Goal: Task Accomplishment & Management: Complete application form

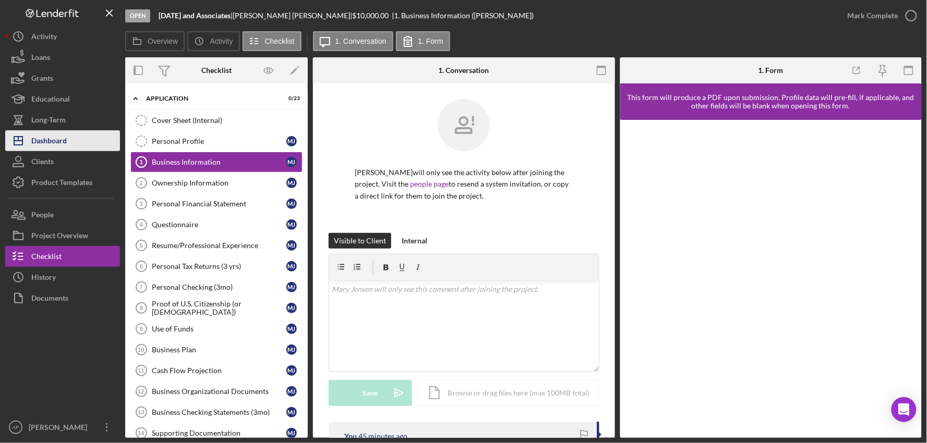
click at [45, 141] on div "Dashboard" at bounding box center [48, 141] width 35 height 23
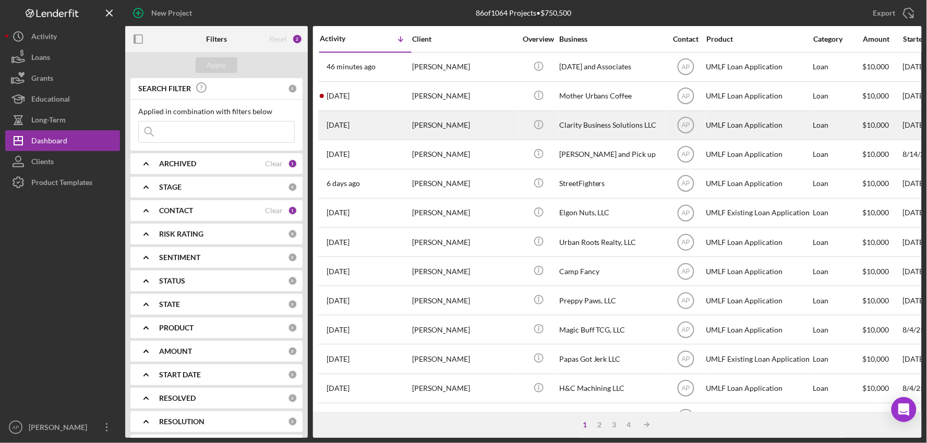
click at [574, 129] on div "Clarity Business Solutions LLC" at bounding box center [611, 126] width 104 height 28
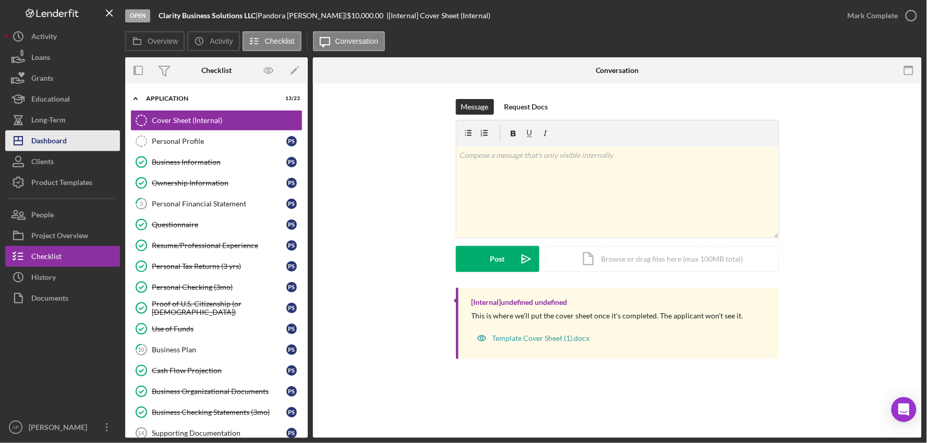
click at [70, 131] on button "Icon/Dashboard Dashboard" at bounding box center [62, 140] width 115 height 21
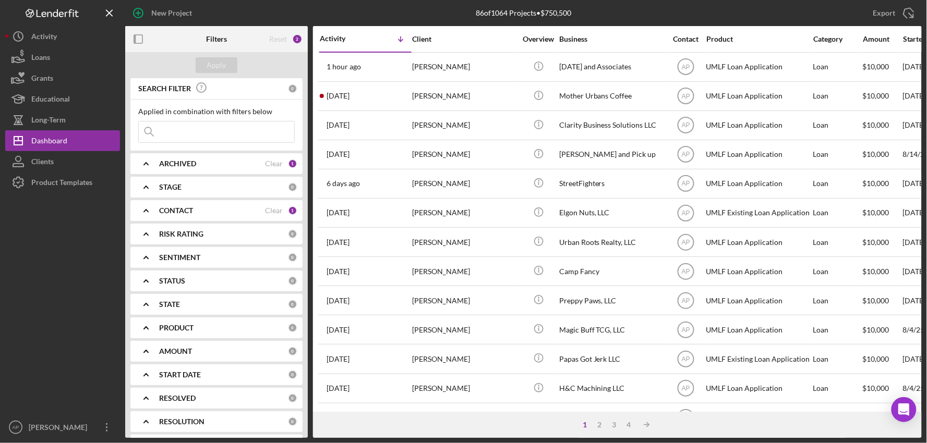
click at [201, 136] on input at bounding box center [216, 132] width 155 height 21
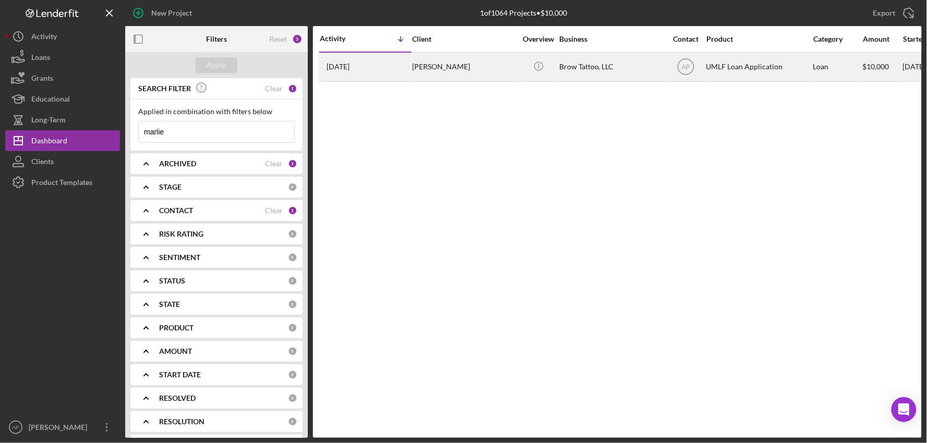
type input "marlie"
click at [510, 78] on div "[PERSON_NAME]" at bounding box center [464, 67] width 104 height 28
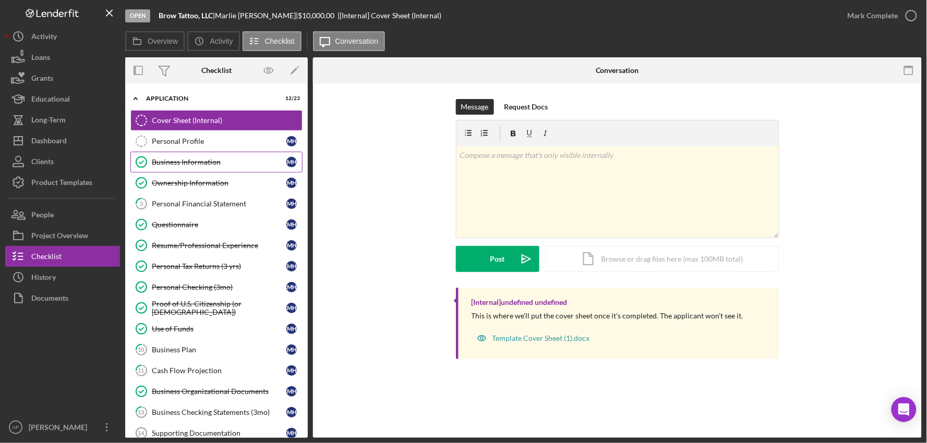
click at [191, 163] on div "Business Information" at bounding box center [219, 162] width 135 height 8
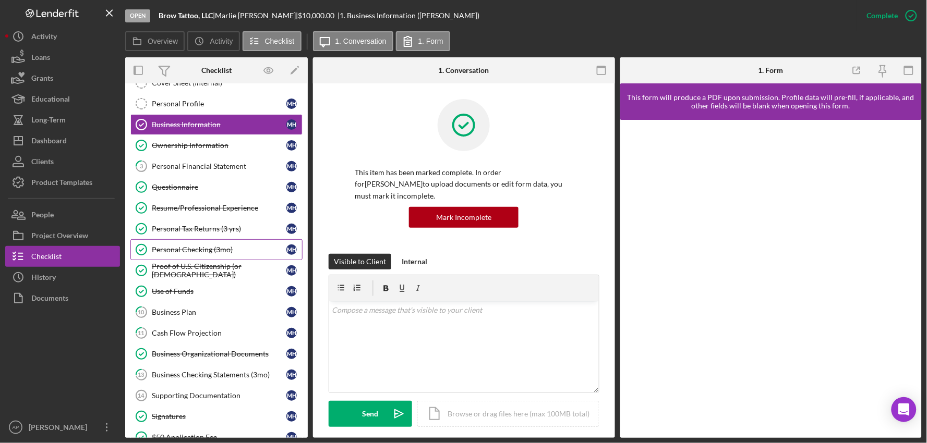
scroll to position [58, 0]
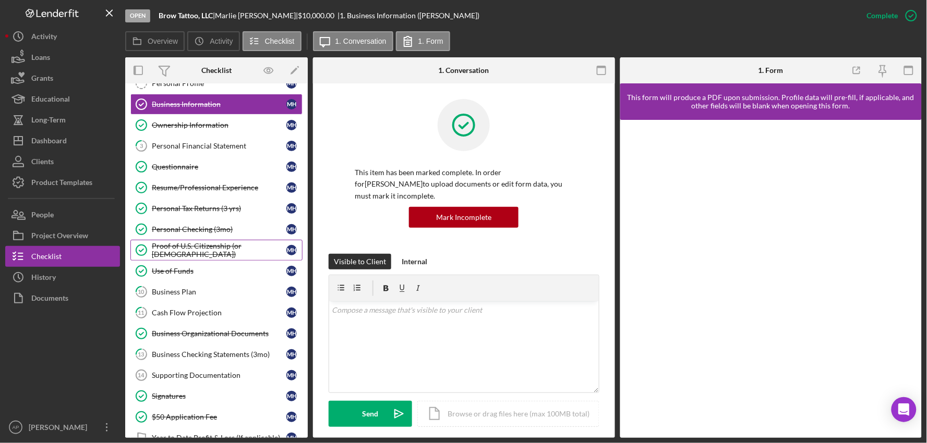
click at [184, 252] on div "Proof of U.S. Citizenship (or [DEMOGRAPHIC_DATA])" at bounding box center [219, 250] width 135 height 17
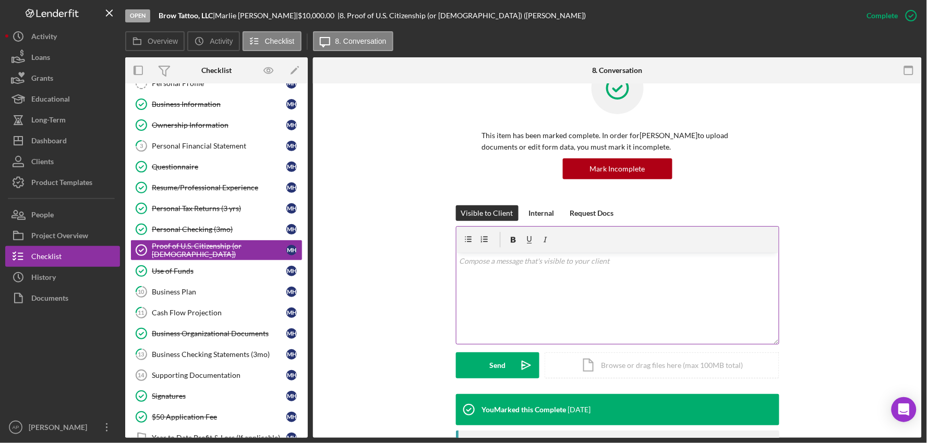
scroll to position [290, 0]
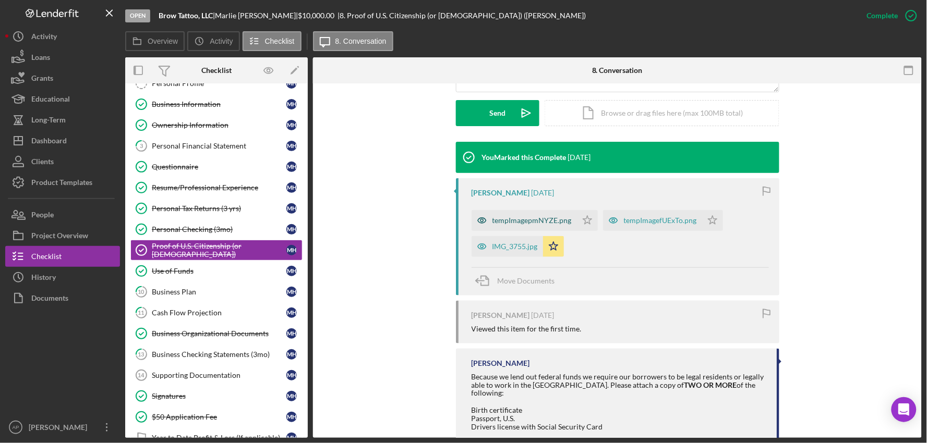
click at [509, 219] on div "tempImagepmNYZE.png" at bounding box center [531, 221] width 79 height 8
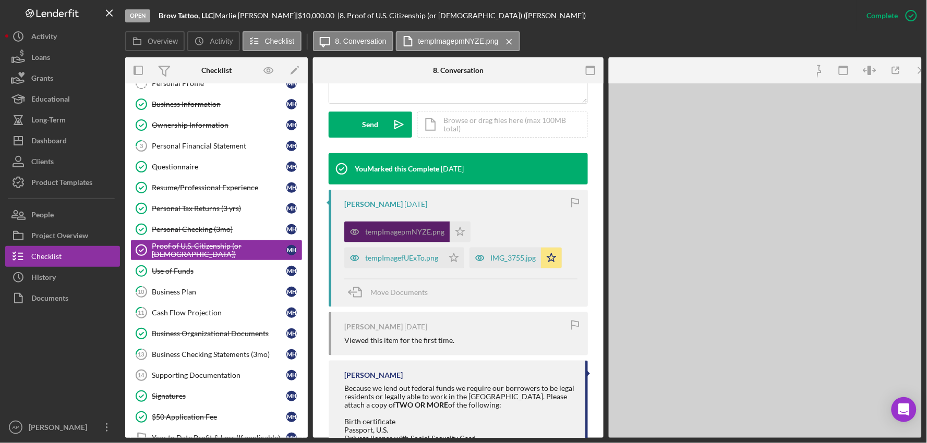
scroll to position [301, 0]
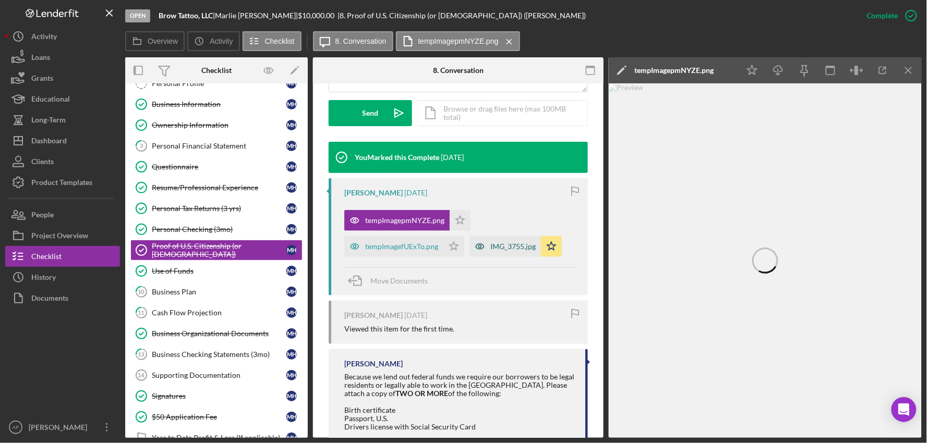
click at [499, 249] on div "IMG_3755.jpg" at bounding box center [512, 247] width 45 height 8
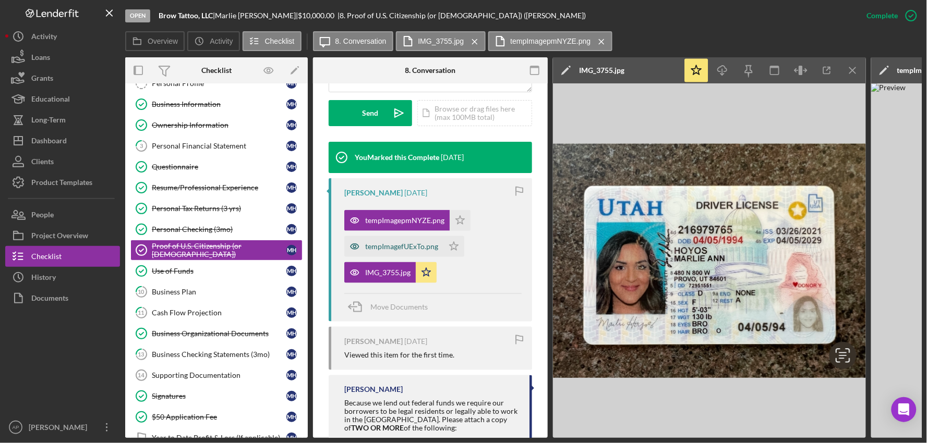
click at [388, 243] on div "tempImagefUExTo.png" at bounding box center [401, 247] width 73 height 8
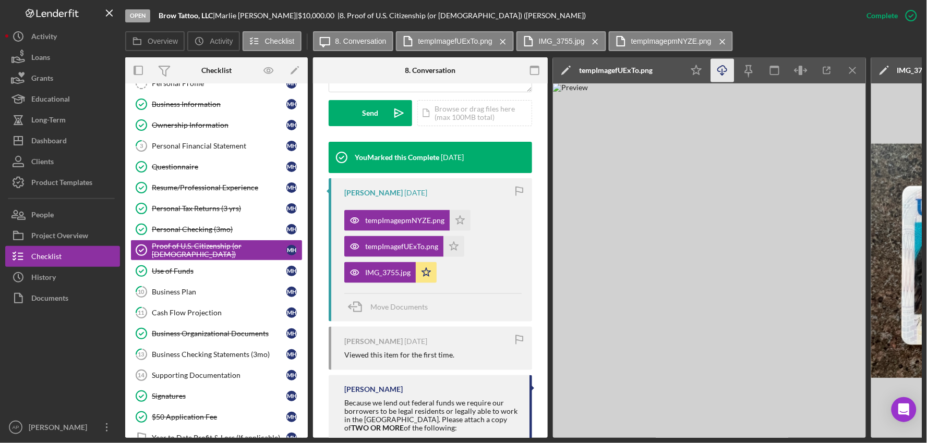
click at [720, 73] on icon "Icon/Download" at bounding box center [722, 70] width 23 height 23
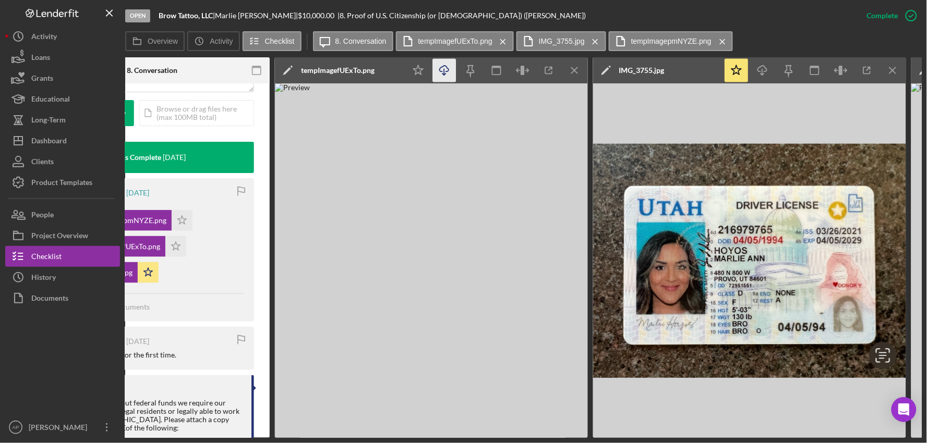
scroll to position [0, 280]
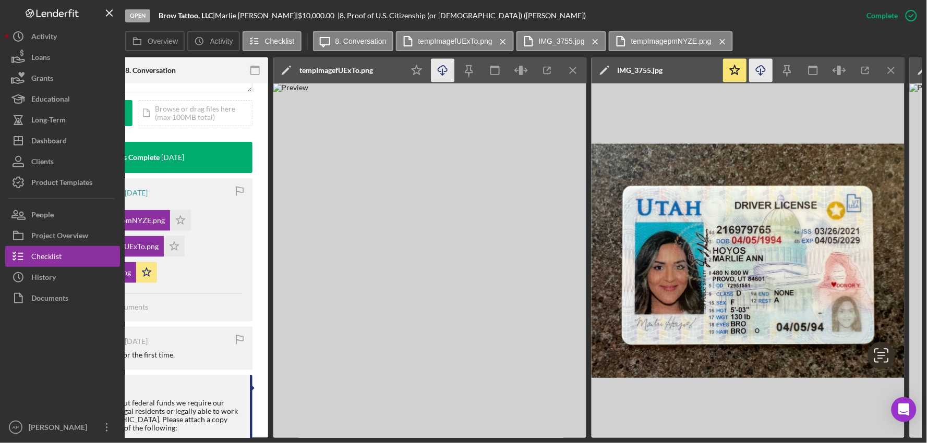
drag, startPoint x: 717, startPoint y: 221, endPoint x: 763, endPoint y: 63, distance: 164.6
click at [763, 63] on icon "Icon/Download" at bounding box center [761, 70] width 23 height 23
click at [304, 278] on img at bounding box center [429, 260] width 313 height 355
click at [887, 68] on icon "Icon/Menu Close" at bounding box center [891, 70] width 23 height 23
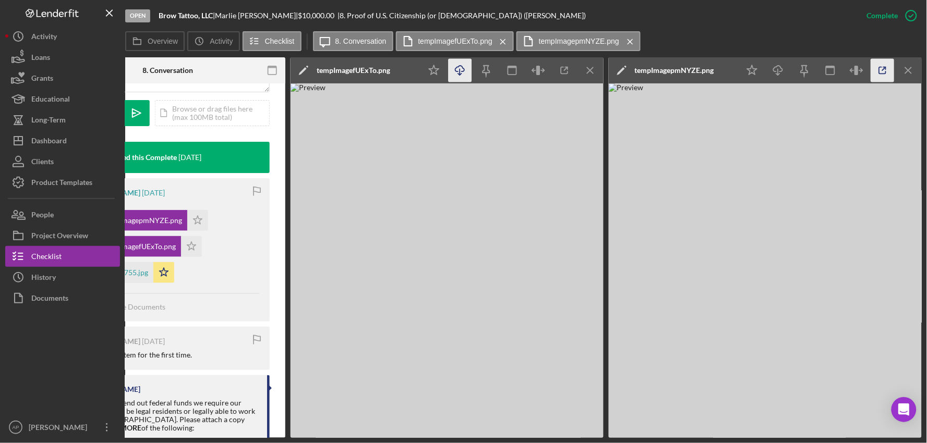
scroll to position [0, 262]
click at [588, 71] on icon "Icon/Menu Close" at bounding box center [591, 70] width 23 height 23
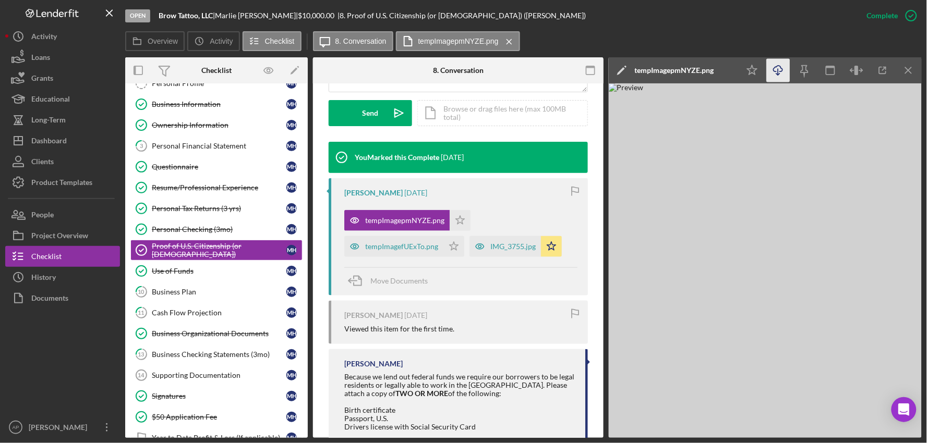
click at [774, 70] on icon "button" at bounding box center [778, 69] width 9 height 6
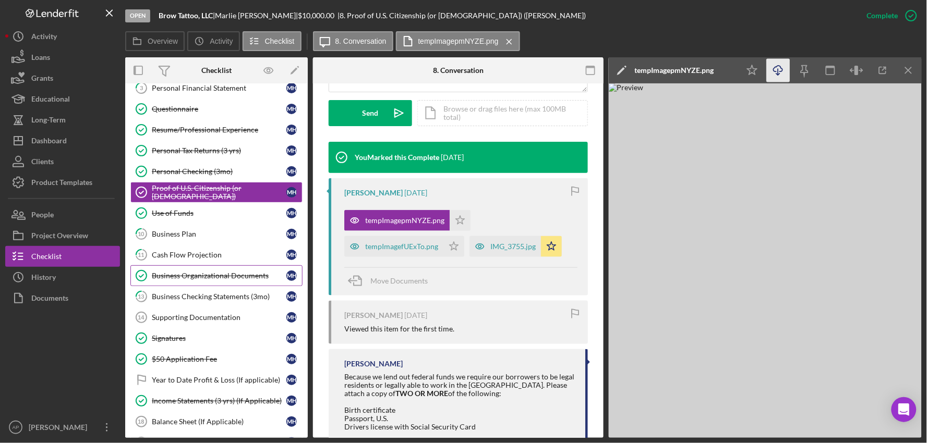
scroll to position [174, 0]
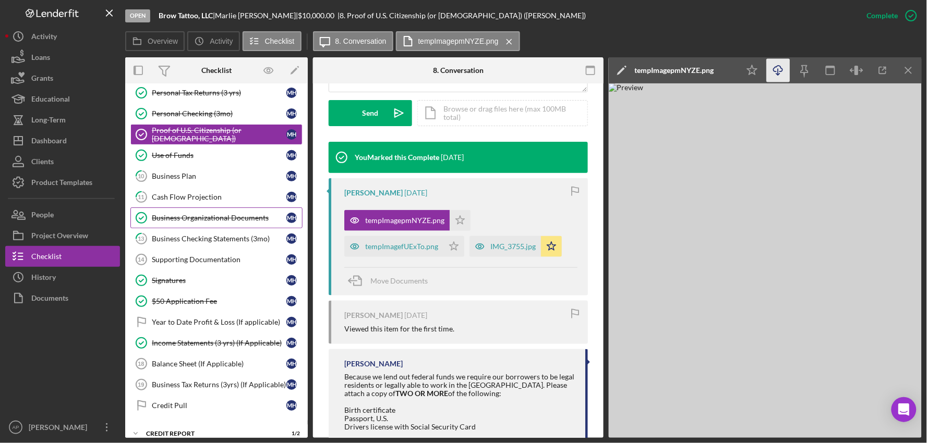
click at [212, 218] on div "Business Organizational Documents" at bounding box center [219, 218] width 135 height 8
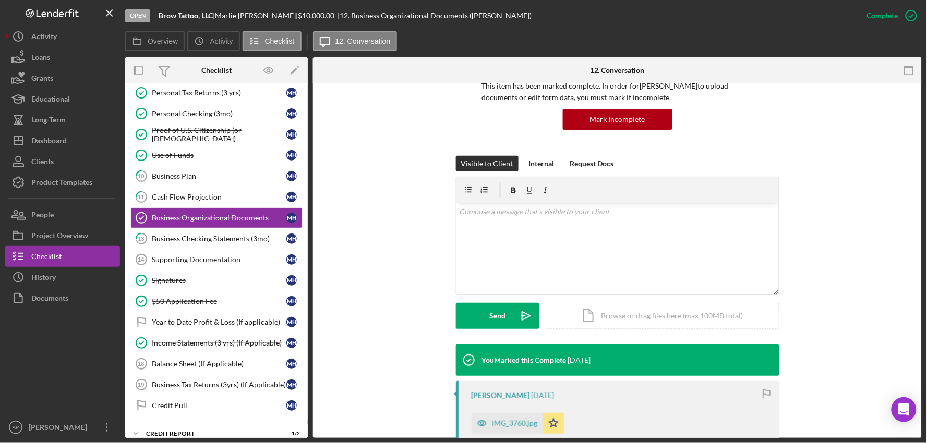
scroll to position [232, 0]
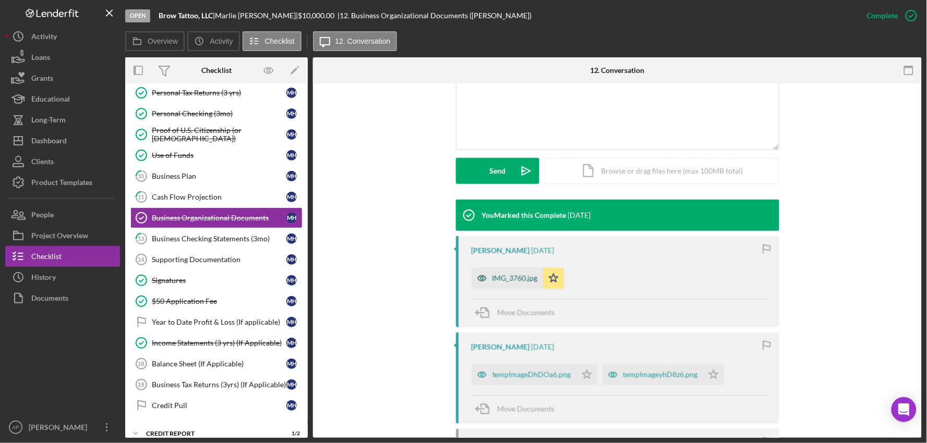
click at [500, 279] on div "IMG_3760.jpg" at bounding box center [514, 278] width 45 height 8
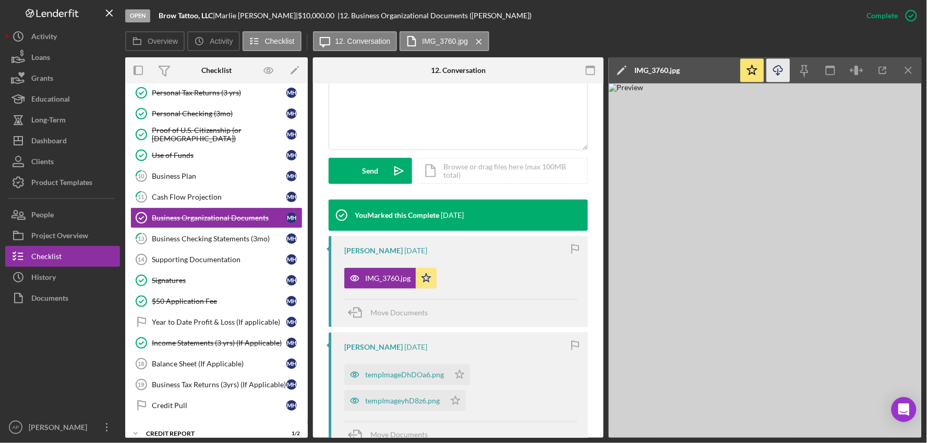
click at [783, 73] on icon "Icon/Download" at bounding box center [778, 70] width 23 height 23
click at [838, 121] on img at bounding box center [765, 260] width 313 height 355
click at [380, 372] on div "tempImageDhDOa6.png" at bounding box center [404, 375] width 79 height 8
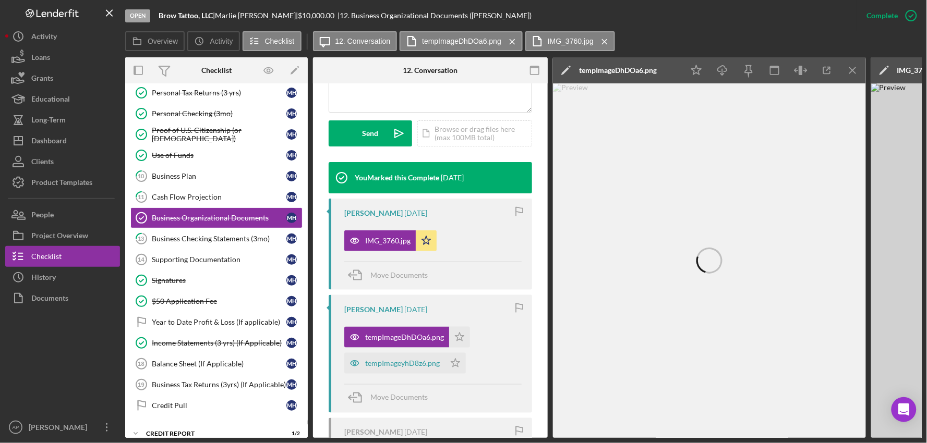
scroll to position [301, 0]
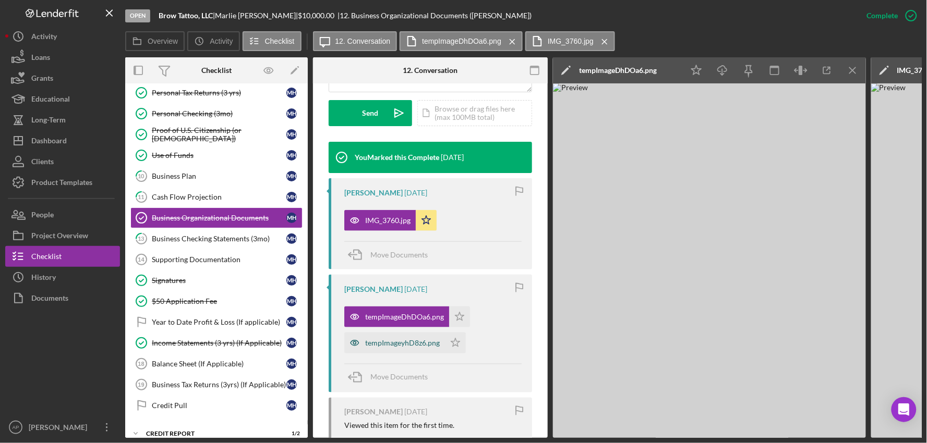
click at [390, 341] on div "tempImageyhD8z6.png" at bounding box center [402, 343] width 75 height 8
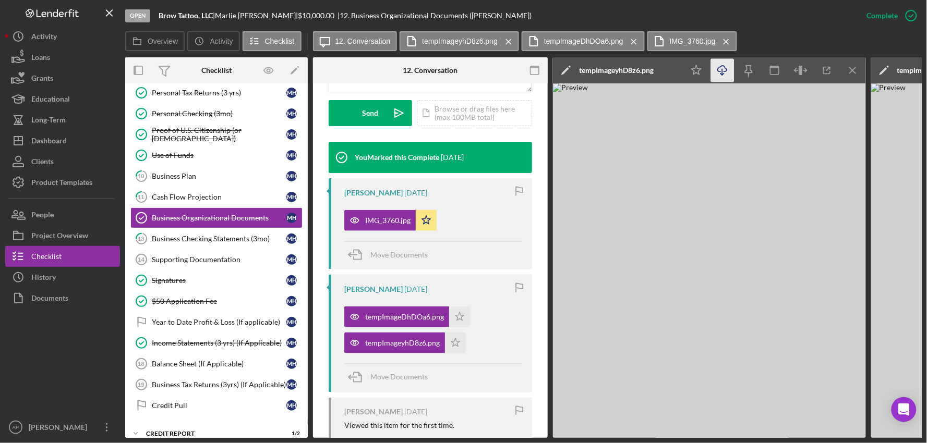
drag, startPoint x: 792, startPoint y: 103, endPoint x: 727, endPoint y: 67, distance: 74.0
click at [727, 67] on icon "Icon/Download" at bounding box center [722, 70] width 23 height 23
click at [250, 237] on div "Business Checking Statements (3mo)" at bounding box center [219, 239] width 135 height 8
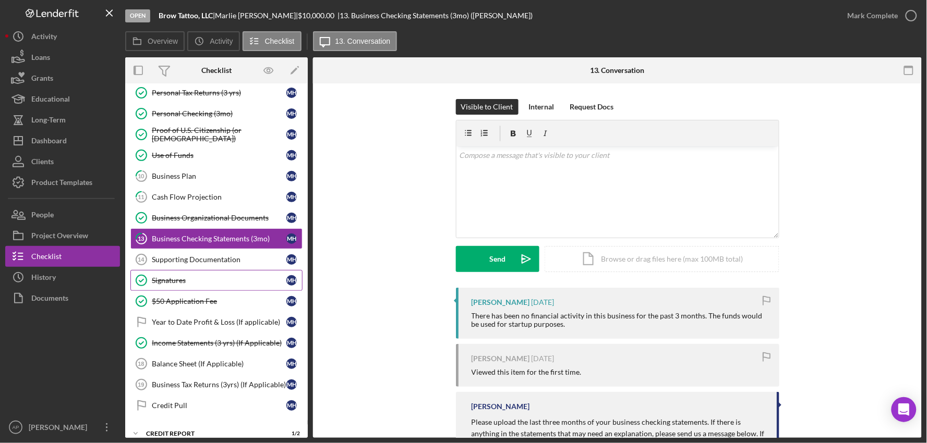
click at [196, 283] on div "Signatures" at bounding box center [219, 281] width 135 height 8
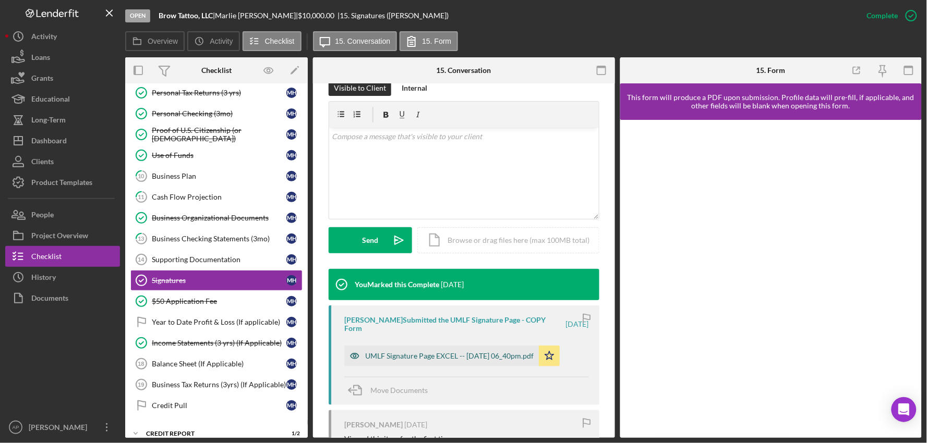
click at [408, 352] on div "UMLF Signature Page EXCEL -- [DATE] 06_40pm.pdf" at bounding box center [449, 356] width 169 height 8
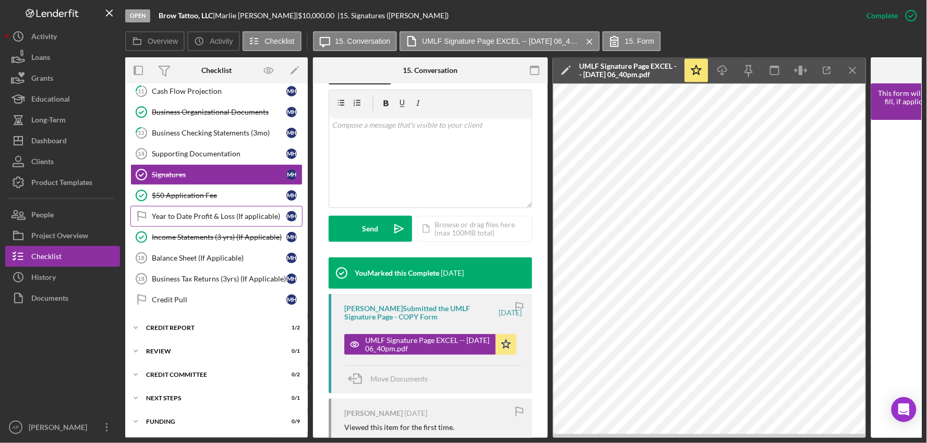
scroll to position [285, 0]
click at [170, 325] on div "Credit report" at bounding box center [220, 328] width 149 height 6
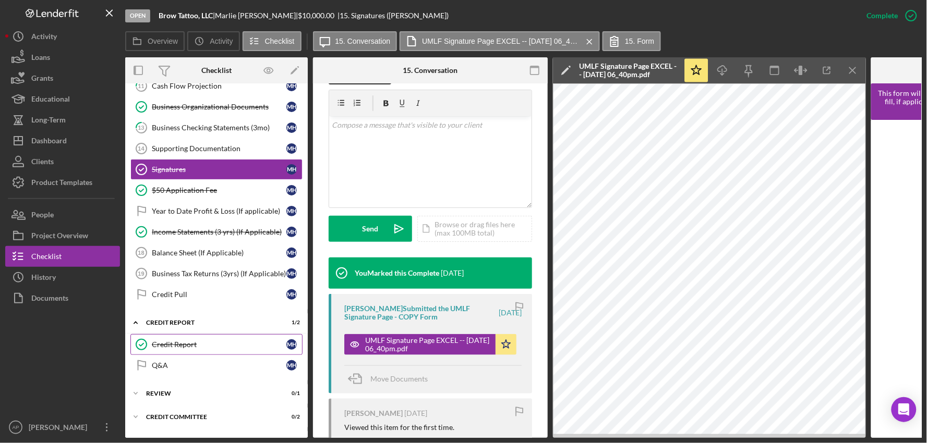
click at [179, 345] on div "Credit Report" at bounding box center [219, 345] width 135 height 8
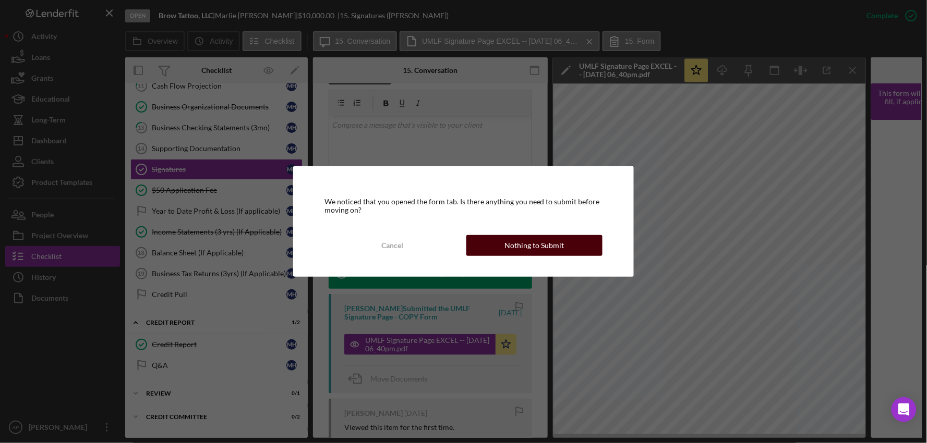
click at [546, 242] on div "Nothing to Submit" at bounding box center [533, 245] width 59 height 21
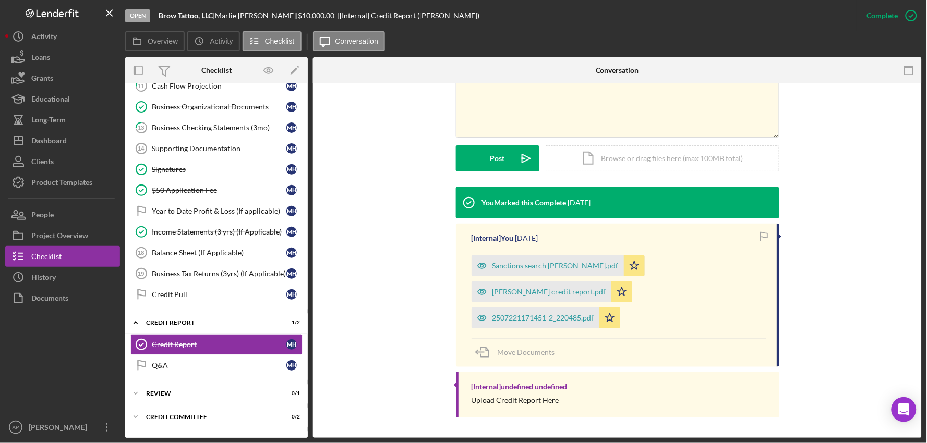
scroll to position [224, 0]
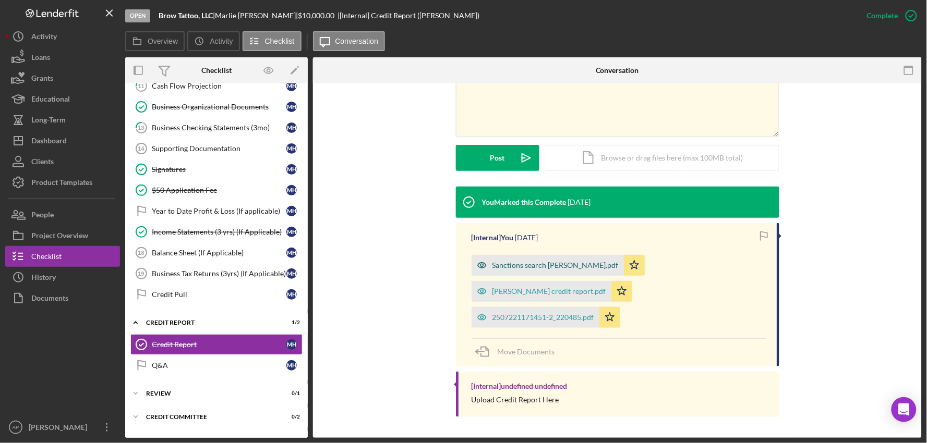
click at [505, 266] on div "Sanctions search [PERSON_NAME].pdf" at bounding box center [555, 265] width 126 height 8
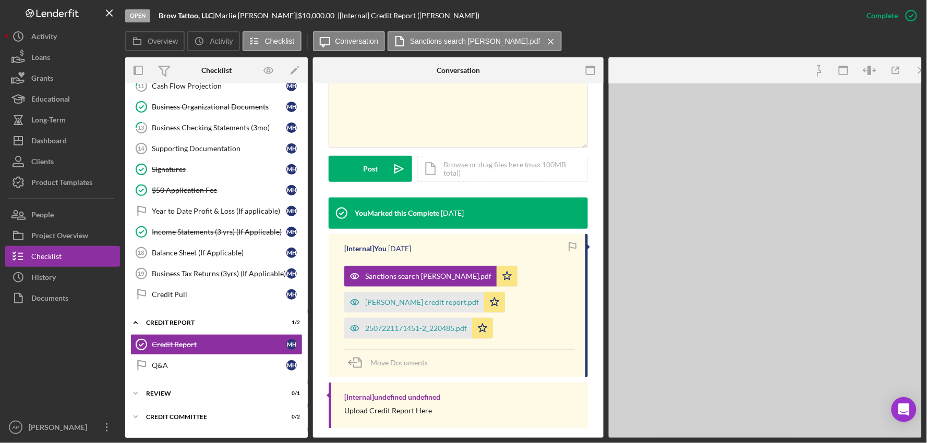
scroll to position [236, 0]
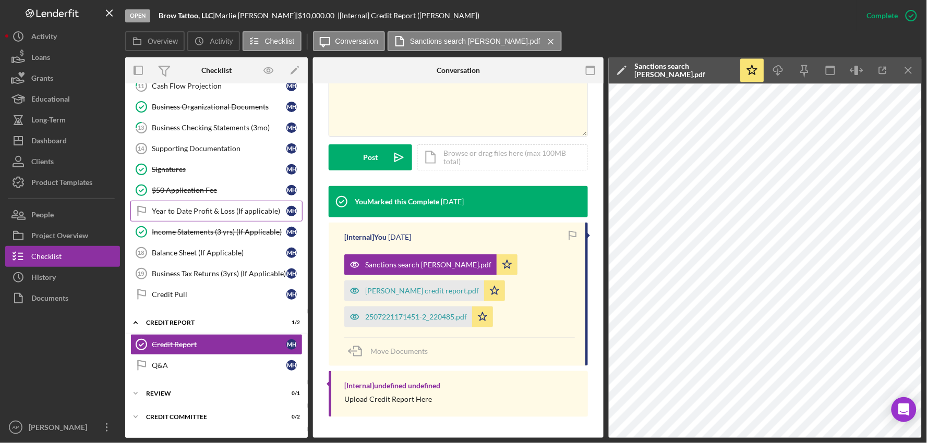
click at [195, 218] on link "Year to Date Profit & Loss (If applicable) Year to Date Profit & Loss (If appli…" at bounding box center [216, 211] width 172 height 21
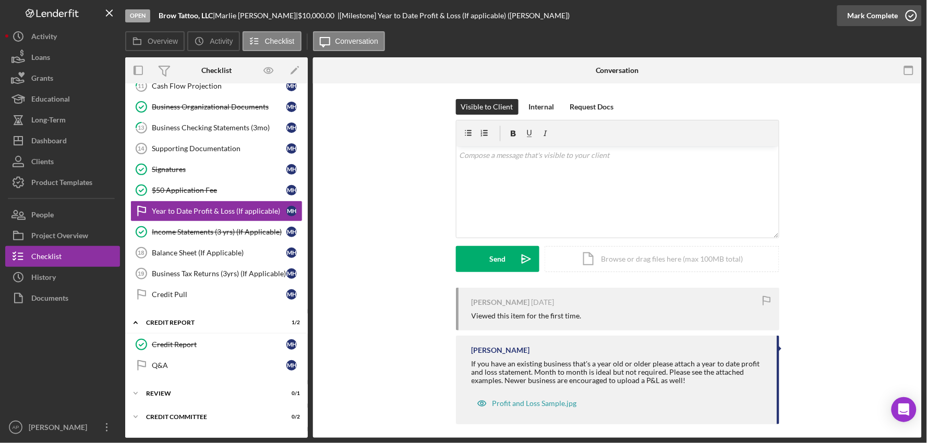
click at [866, 12] on div "Mark Complete" at bounding box center [873, 15] width 51 height 21
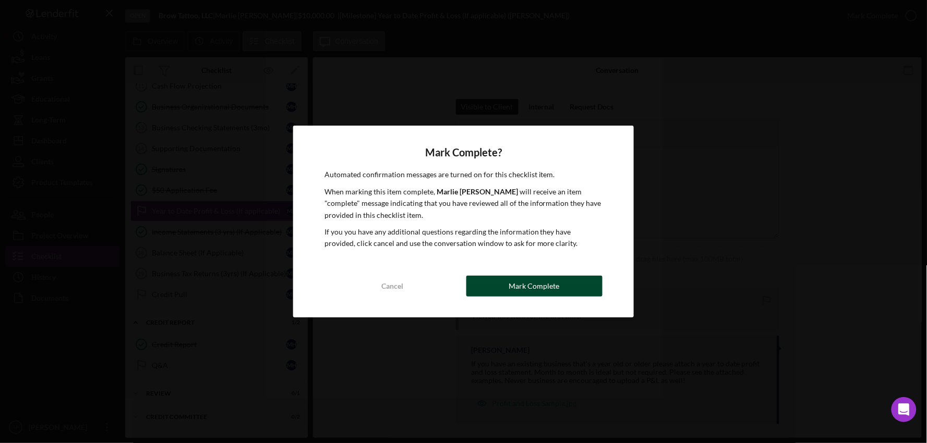
click at [507, 286] on button "Mark Complete" at bounding box center [534, 286] width 137 height 21
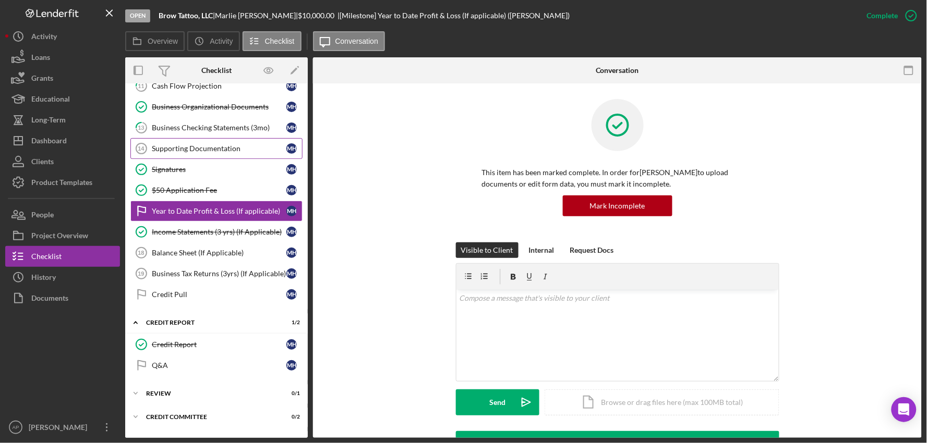
click at [200, 149] on div "Supporting Documentation" at bounding box center [219, 149] width 135 height 8
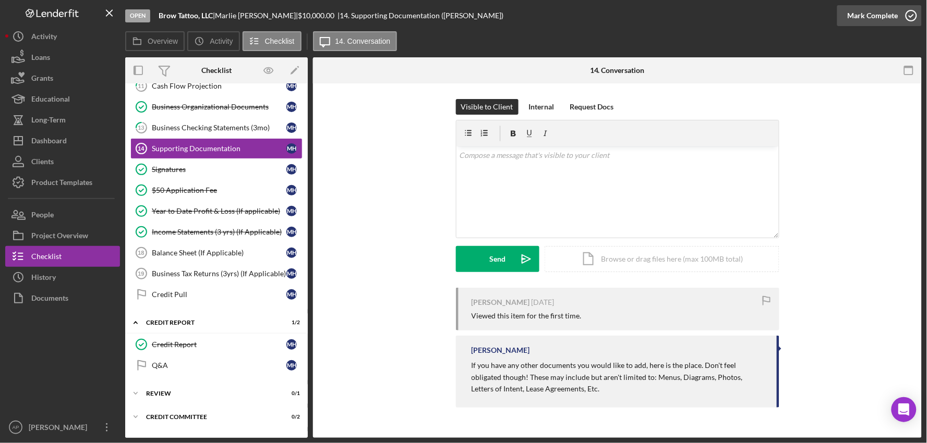
click at [861, 16] on div "Mark Complete" at bounding box center [873, 15] width 51 height 21
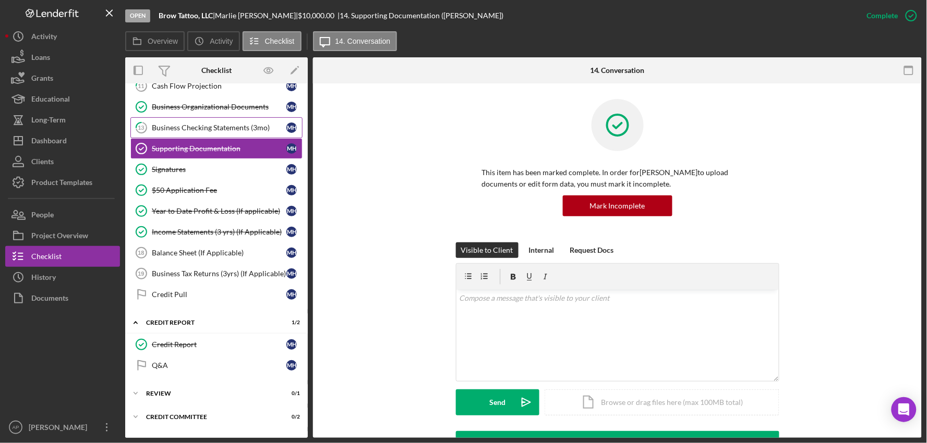
click at [200, 127] on div "Business Checking Statements (3mo)" at bounding box center [219, 128] width 135 height 8
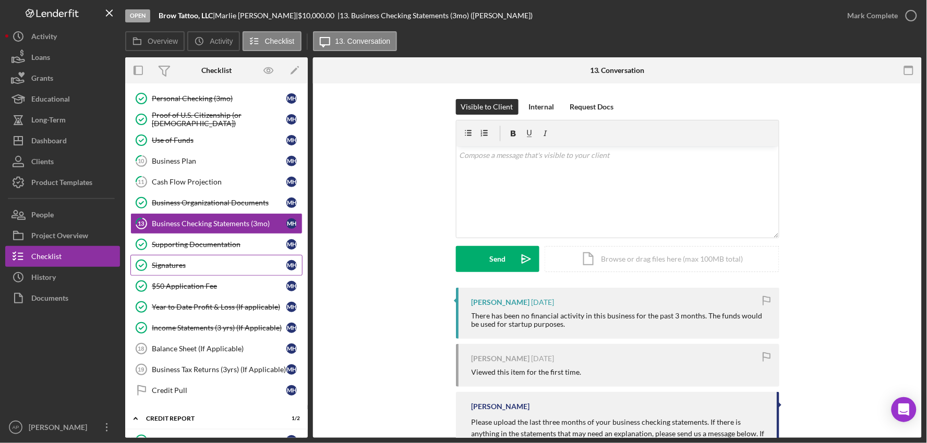
scroll to position [169, 0]
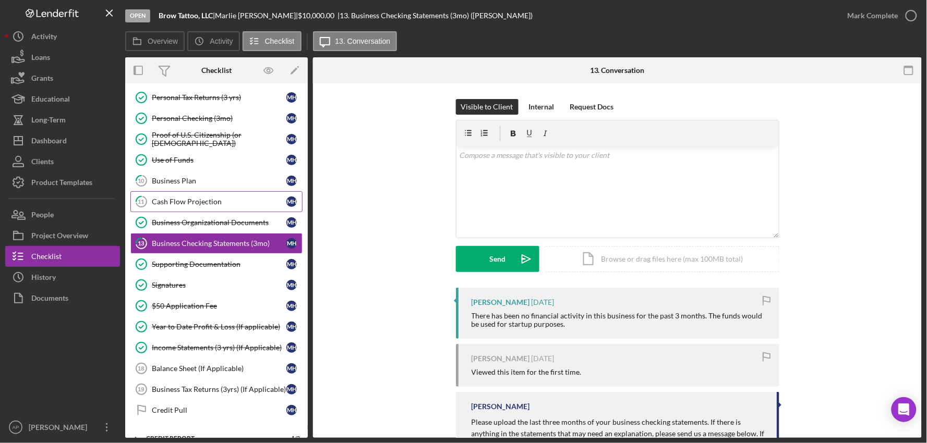
click at [199, 205] on div "Cash Flow Projection" at bounding box center [219, 202] width 135 height 8
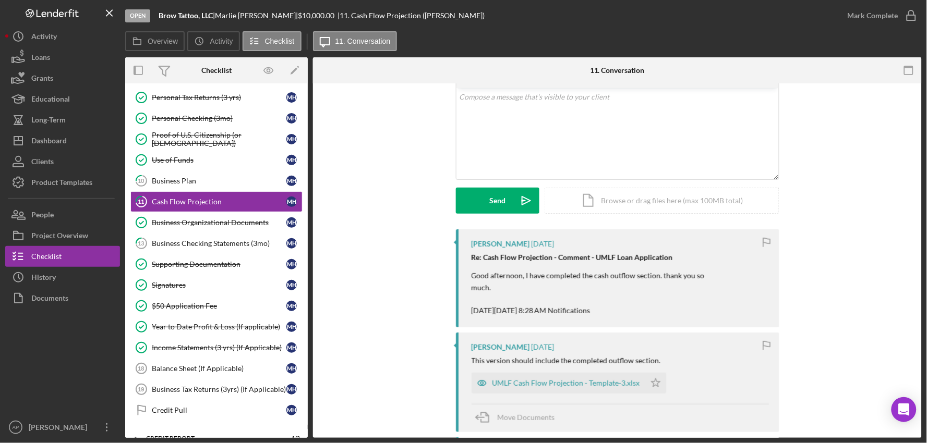
scroll to position [116, 0]
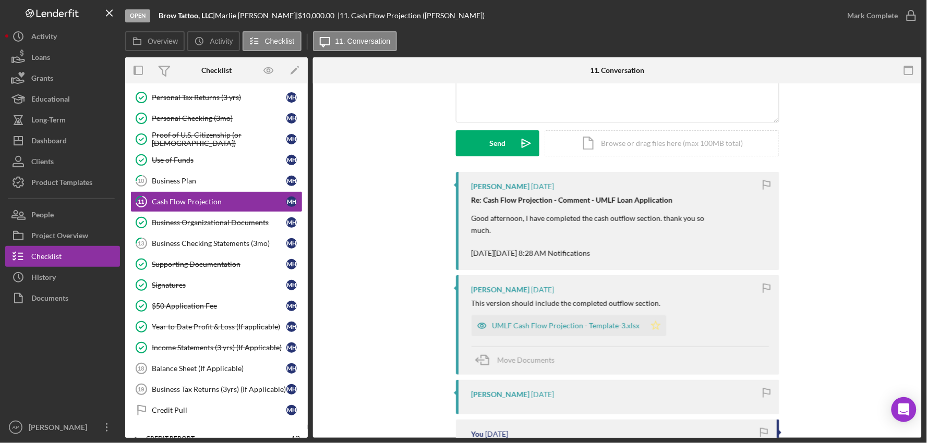
click at [645, 327] on icon "Icon/Star" at bounding box center [655, 326] width 21 height 21
click at [871, 12] on div "Mark Complete" at bounding box center [873, 15] width 51 height 21
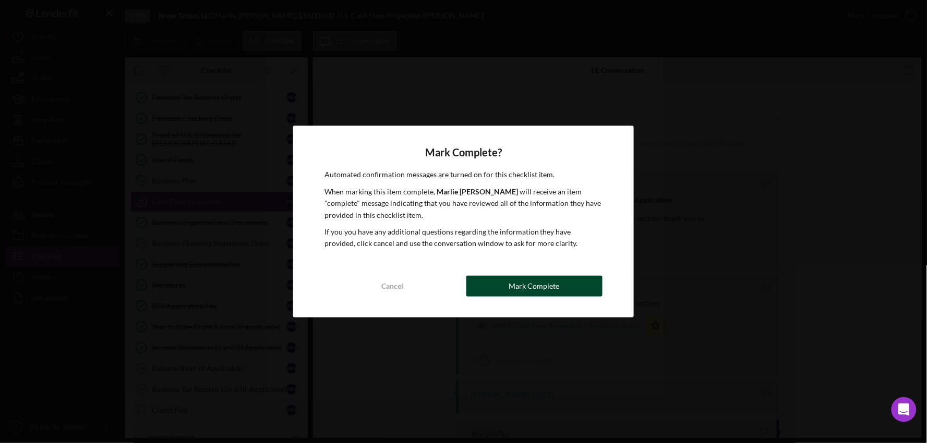
click at [514, 282] on div "Mark Complete" at bounding box center [534, 286] width 51 height 21
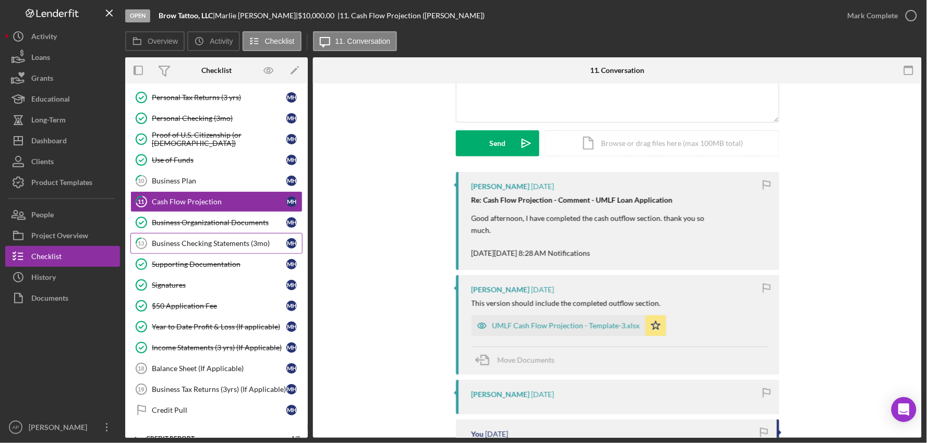
scroll to position [259, 0]
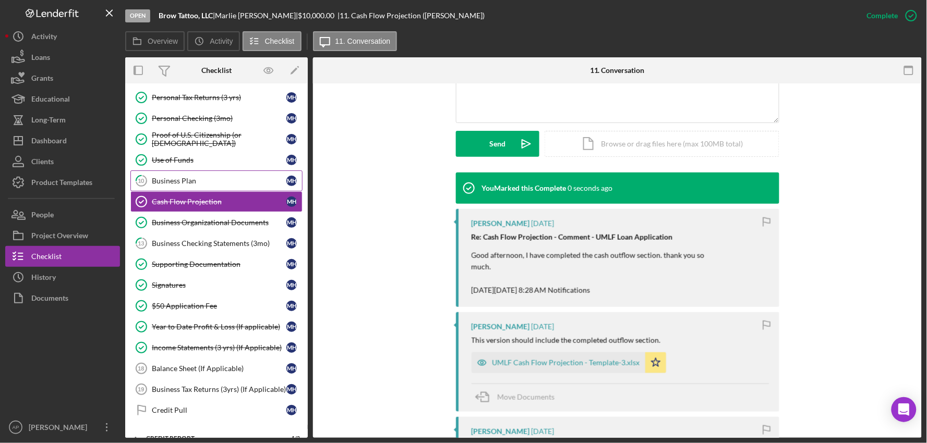
click at [203, 175] on link "10 Business Plan M H" at bounding box center [216, 181] width 172 height 21
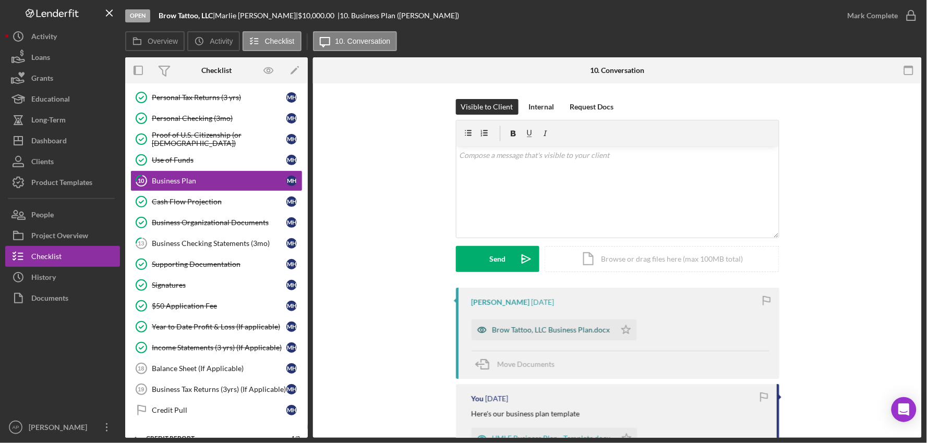
click at [610, 334] on div "Brow Tattoo, LLC Business Plan.docx" at bounding box center [544, 330] width 144 height 21
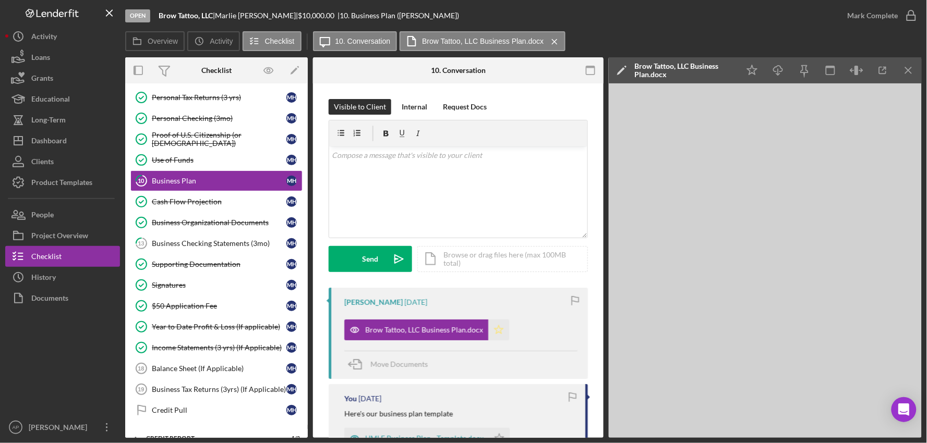
click at [498, 331] on polygon "button" at bounding box center [499, 330] width 9 height 8
click at [907, 15] on icon "button" at bounding box center [911, 16] width 26 height 26
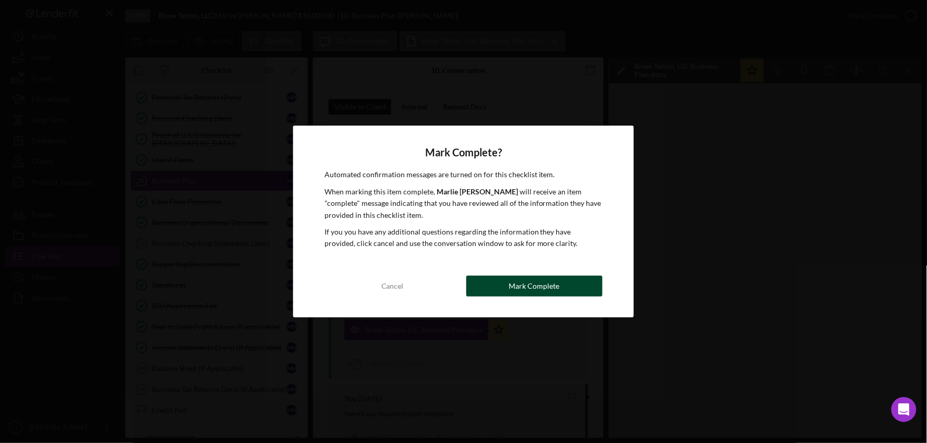
click at [512, 286] on div "Mark Complete" at bounding box center [534, 286] width 51 height 21
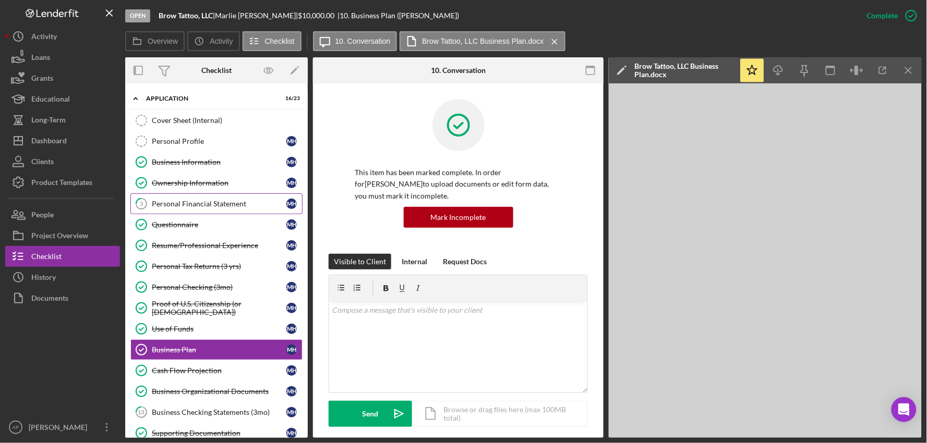
click at [196, 205] on div "Personal Financial Statement" at bounding box center [219, 204] width 135 height 8
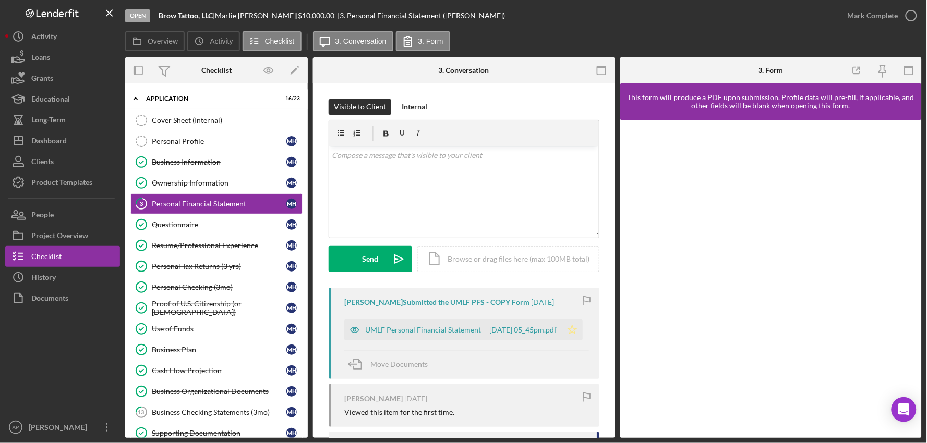
click at [571, 333] on icon "Icon/Star" at bounding box center [572, 330] width 21 height 21
click at [890, 17] on div "Mark Complete" at bounding box center [873, 15] width 51 height 21
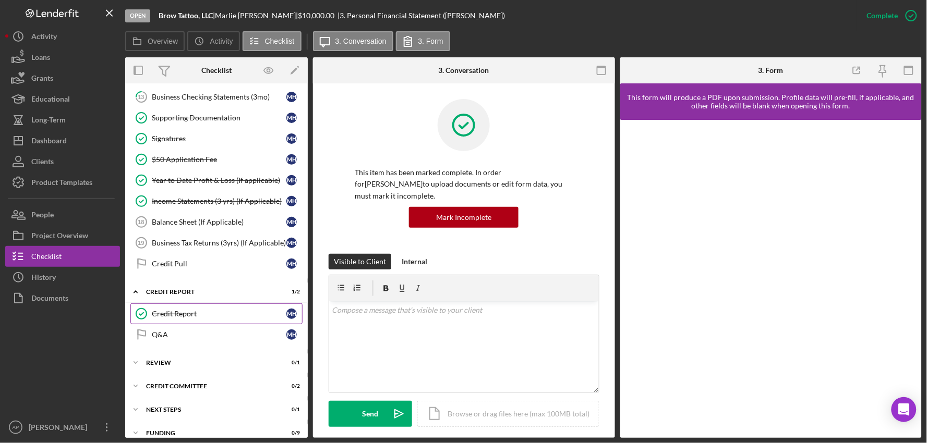
scroll to position [330, 0]
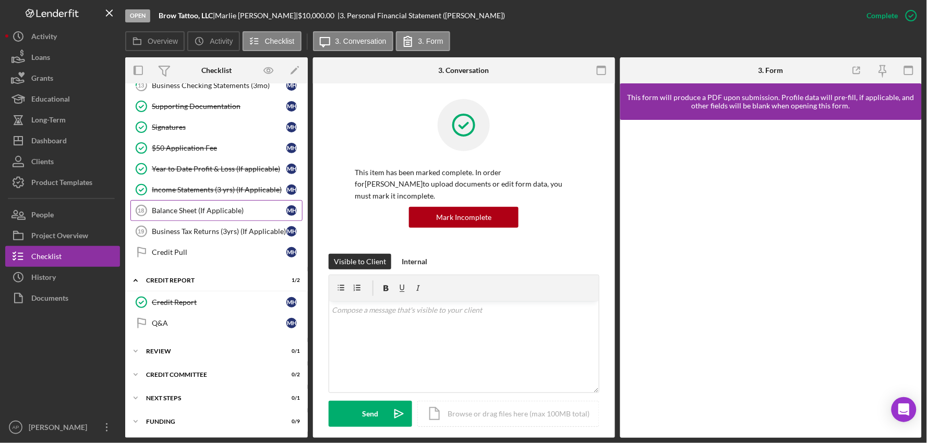
click at [191, 212] on div "Balance Sheet (If Applicable)" at bounding box center [219, 211] width 135 height 8
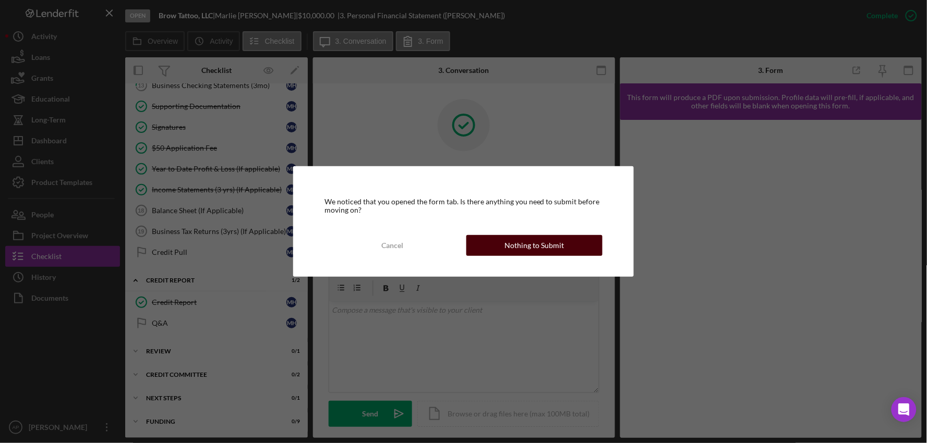
click at [517, 249] on div "Nothing to Submit" at bounding box center [533, 245] width 59 height 21
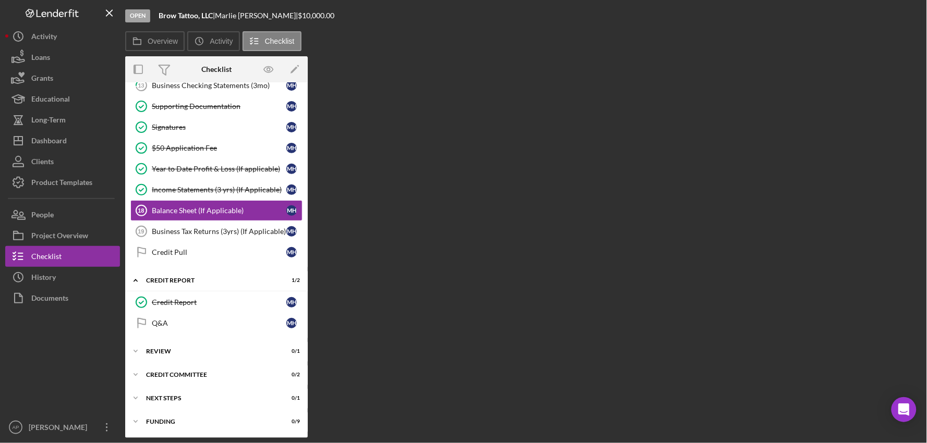
scroll to position [330, 0]
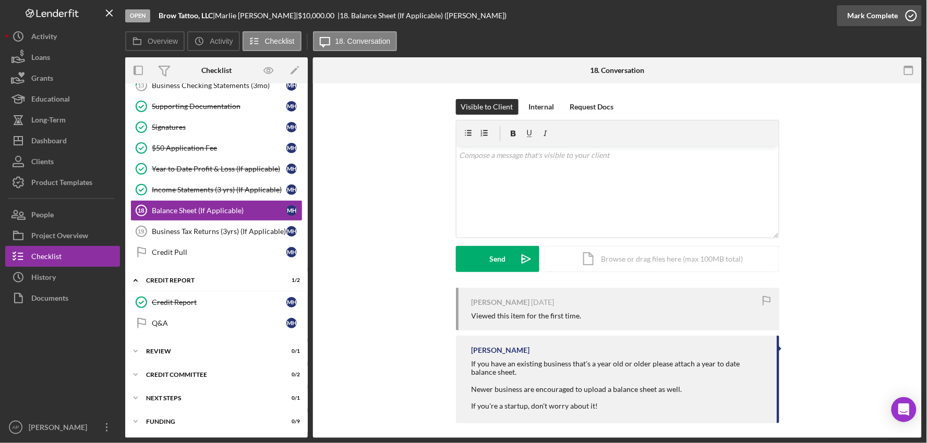
click at [874, 19] on div "Mark Complete" at bounding box center [873, 15] width 51 height 21
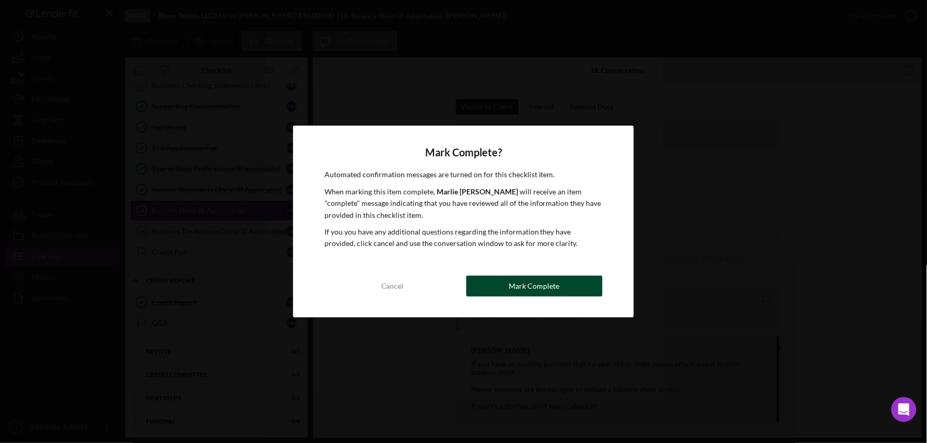
click at [491, 289] on button "Mark Complete" at bounding box center [534, 286] width 137 height 21
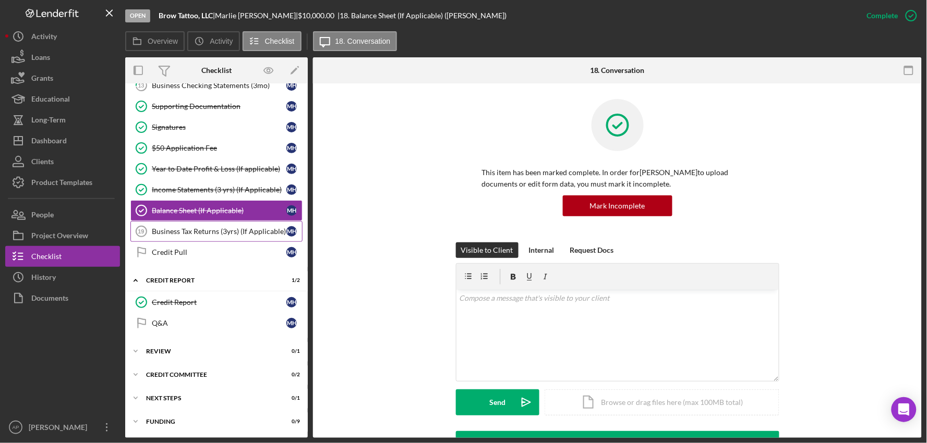
click at [216, 234] on div "Business Tax Returns (3yrs) (If Applicable)" at bounding box center [219, 231] width 135 height 8
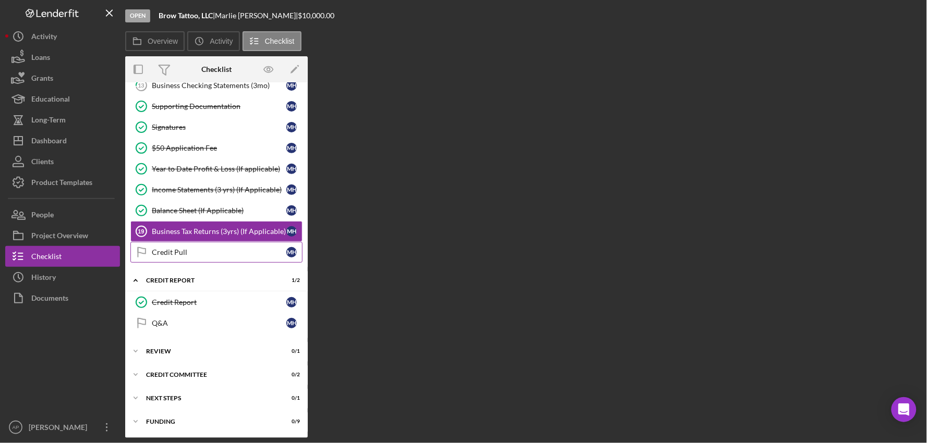
scroll to position [330, 0]
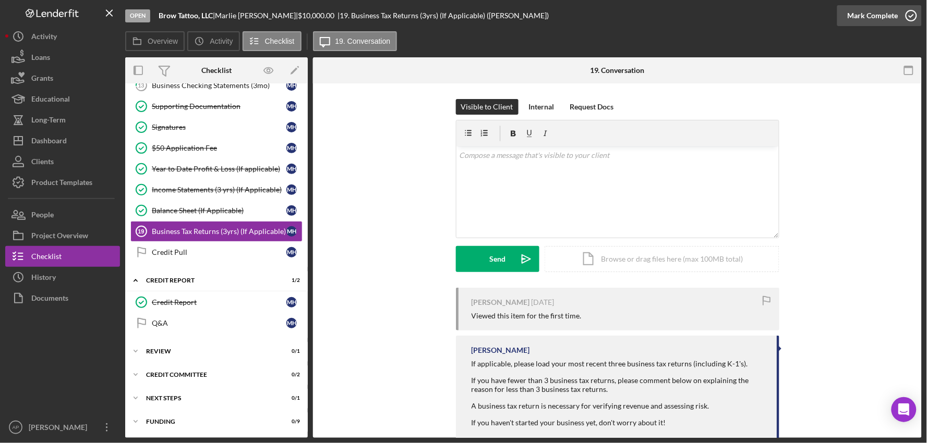
click at [886, 21] on div "Mark Complete" at bounding box center [873, 15] width 51 height 21
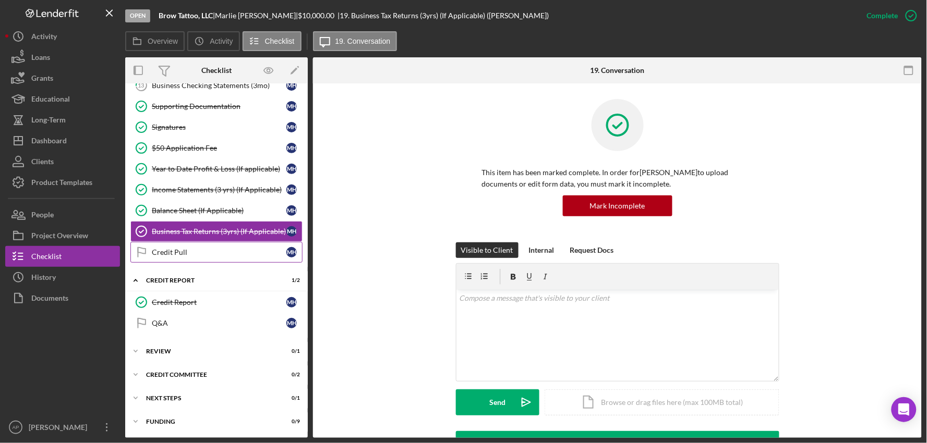
click at [215, 258] on link "Credit Pull Credit Pull M H" at bounding box center [216, 252] width 172 height 21
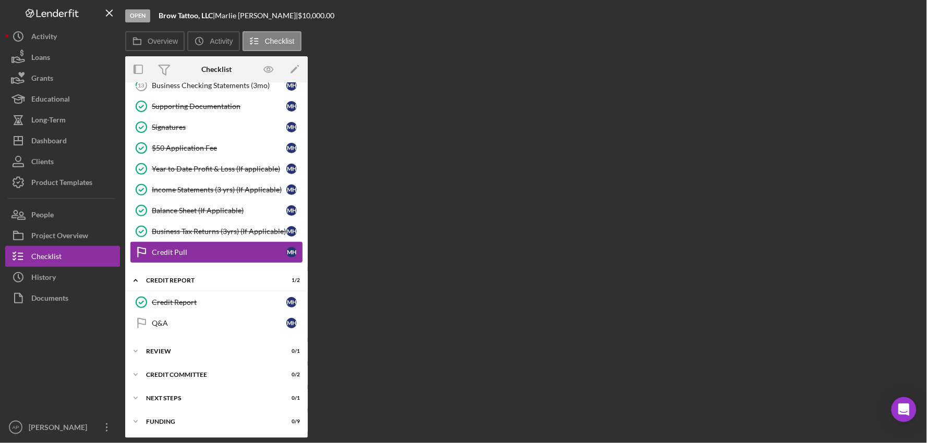
scroll to position [330, 0]
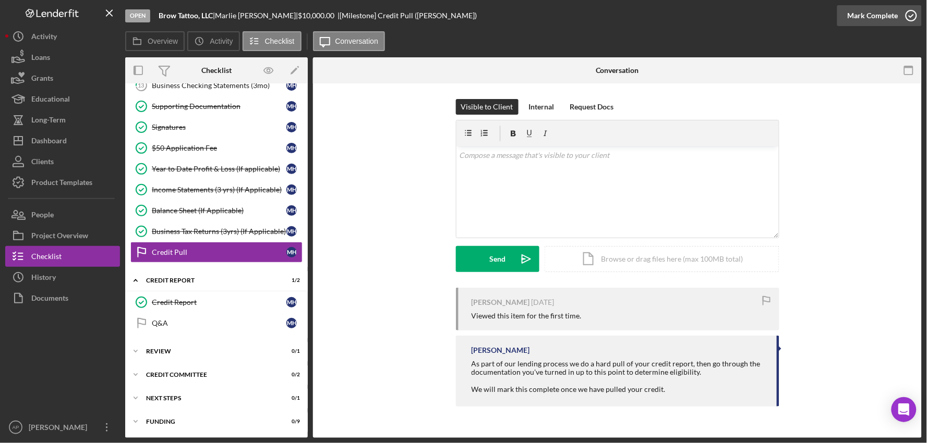
click at [854, 16] on div "Mark Complete" at bounding box center [873, 15] width 51 height 21
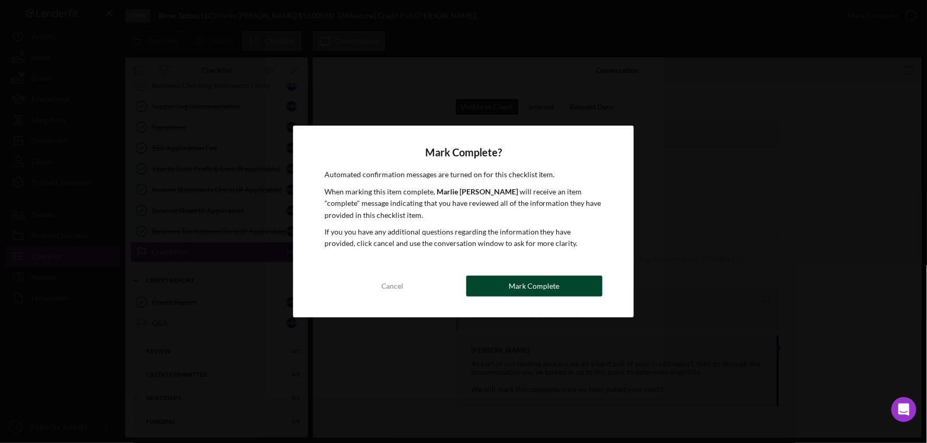
click at [546, 280] on div "Mark Complete" at bounding box center [534, 286] width 51 height 21
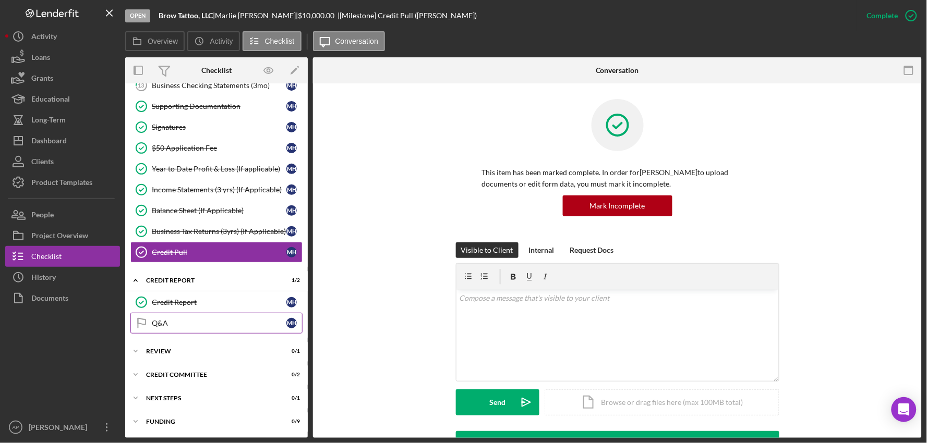
click at [242, 330] on link "Q&A Q&A M H" at bounding box center [216, 323] width 172 height 21
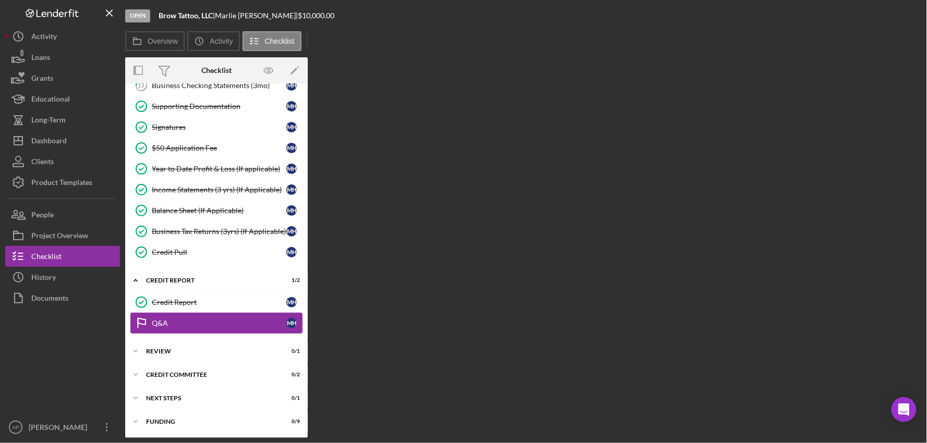
scroll to position [330, 0]
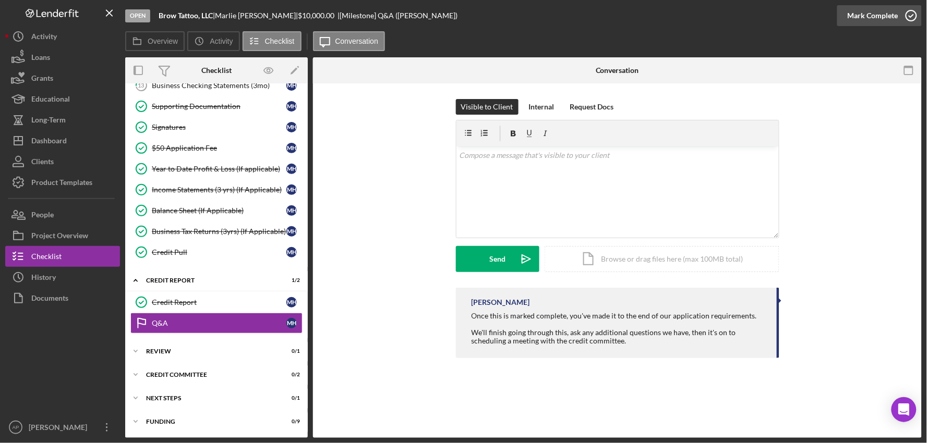
click at [899, 7] on icon "button" at bounding box center [911, 16] width 26 height 26
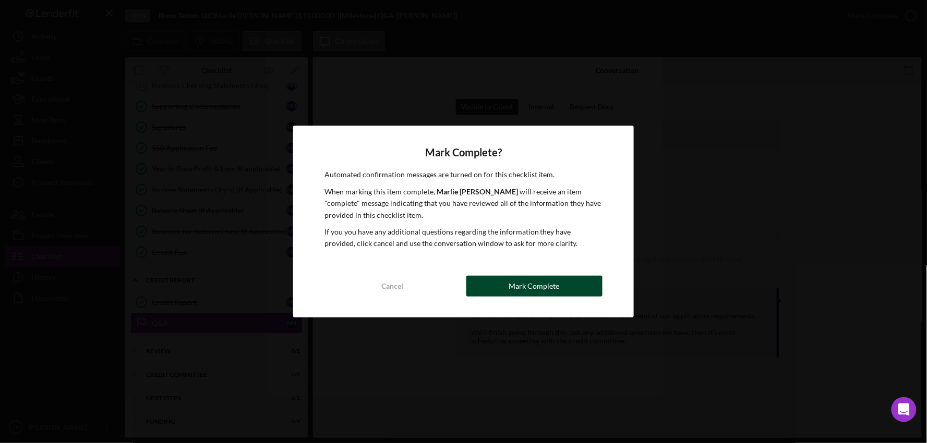
click at [550, 282] on div "Mark Complete" at bounding box center [534, 286] width 51 height 21
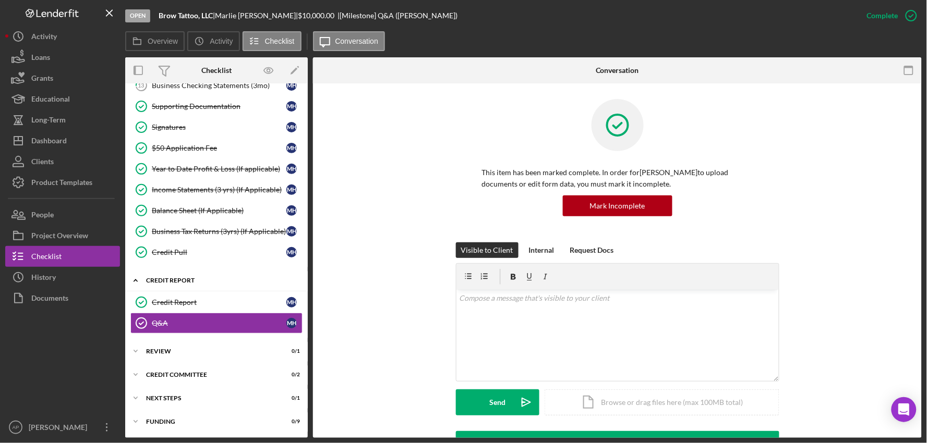
click at [138, 282] on icon "Icon/Expander" at bounding box center [135, 280] width 21 height 21
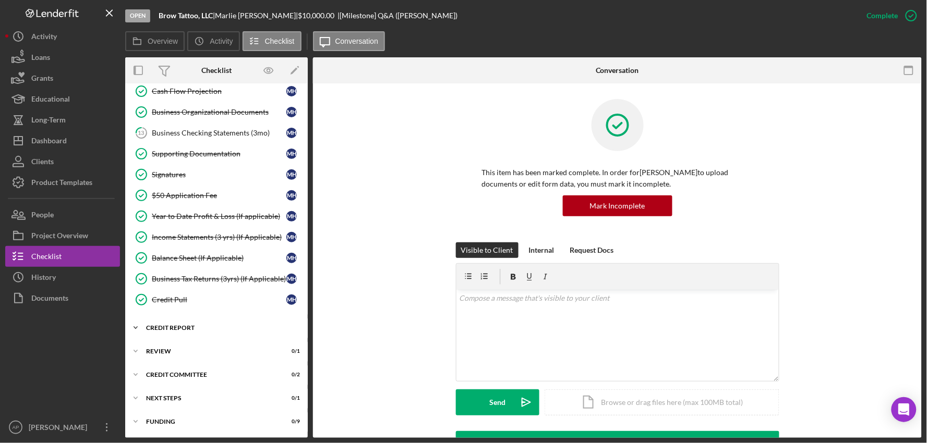
scroll to position [282, 0]
click at [151, 352] on div "Review" at bounding box center [220, 351] width 149 height 6
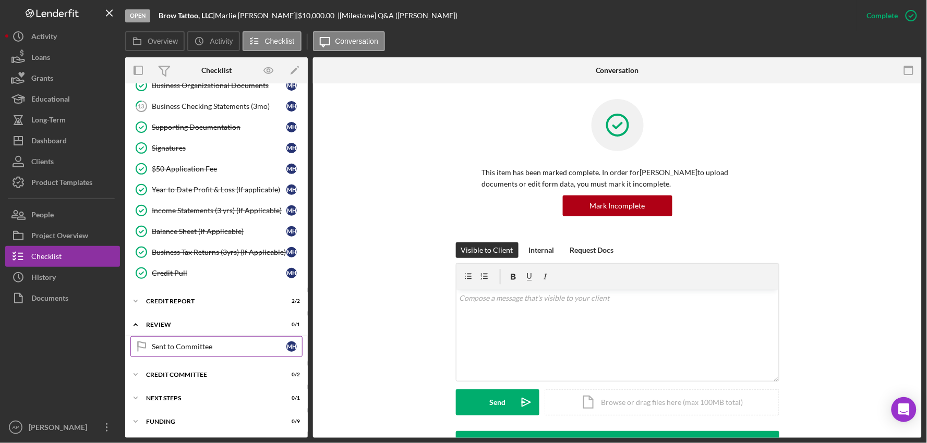
click at [186, 350] on div "Sent to Committee" at bounding box center [219, 347] width 135 height 8
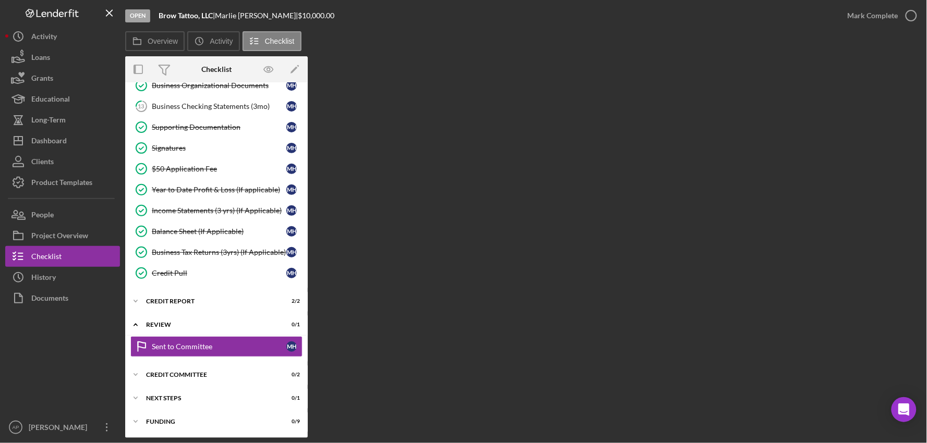
scroll to position [309, 0]
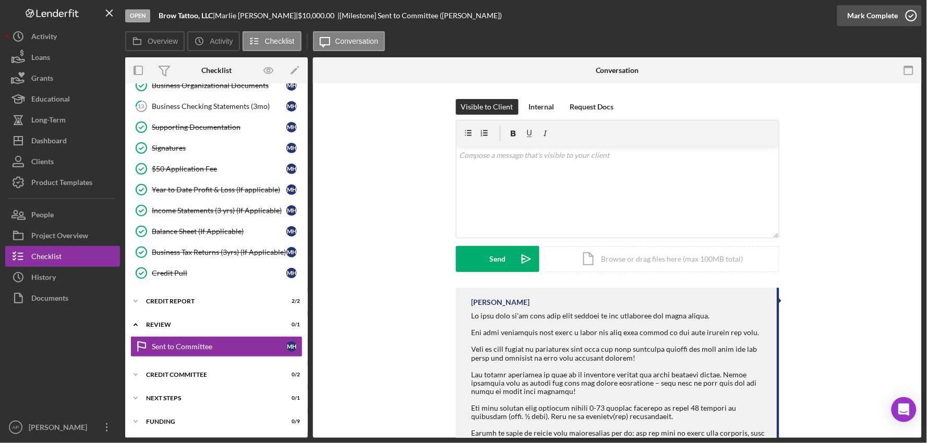
click at [858, 5] on div "Mark Complete" at bounding box center [873, 15] width 51 height 21
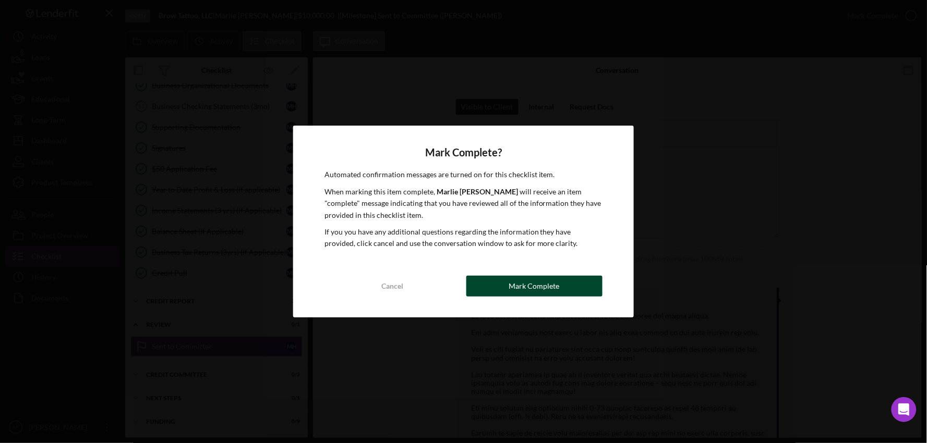
click at [576, 282] on button "Mark Complete" at bounding box center [534, 286] width 137 height 21
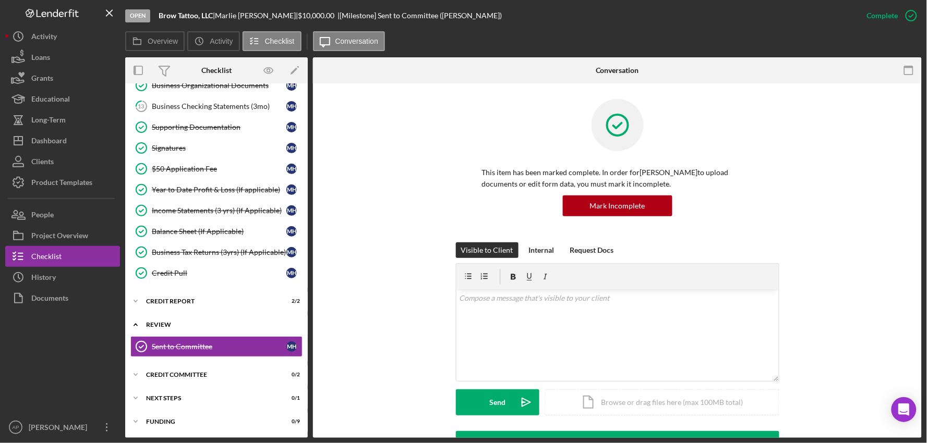
click at [148, 323] on div "Review" at bounding box center [220, 325] width 149 height 6
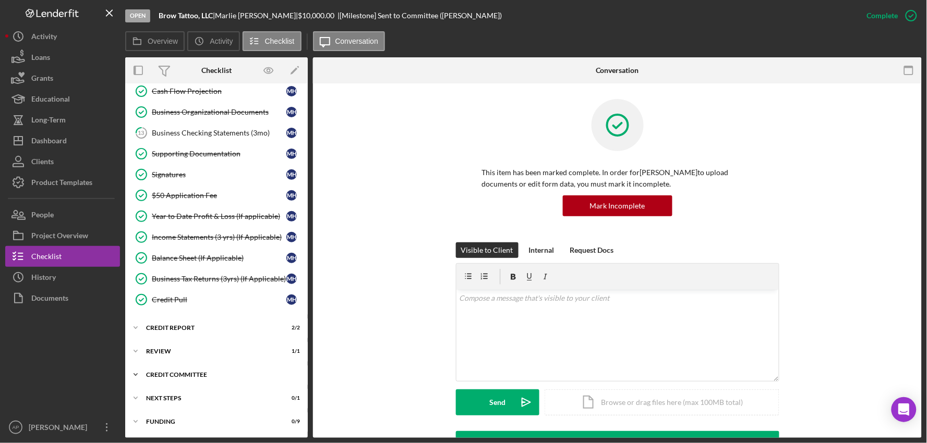
click at [165, 381] on div "Icon/Expander Credit Committee 0 / 2" at bounding box center [216, 375] width 183 height 21
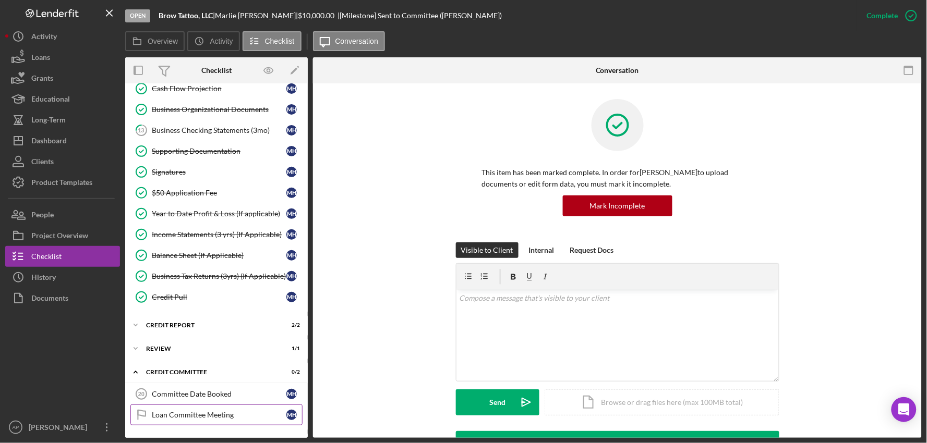
scroll to position [309, 0]
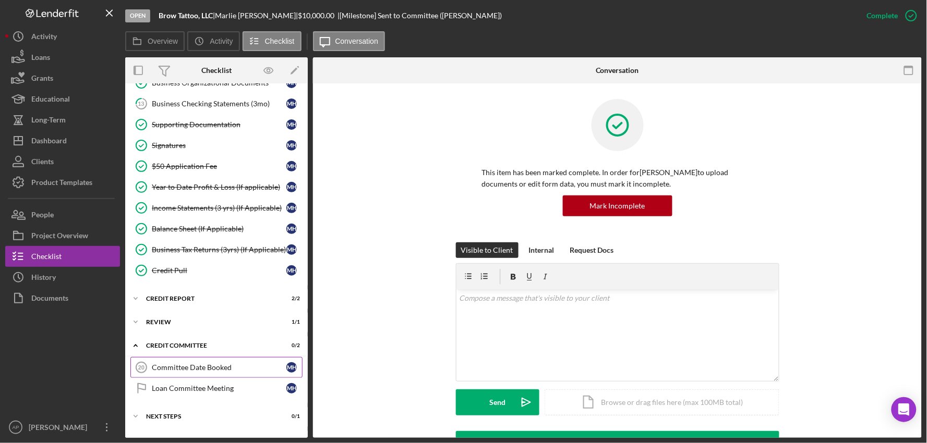
click at [176, 369] on div "Committee Date Booked" at bounding box center [219, 368] width 135 height 8
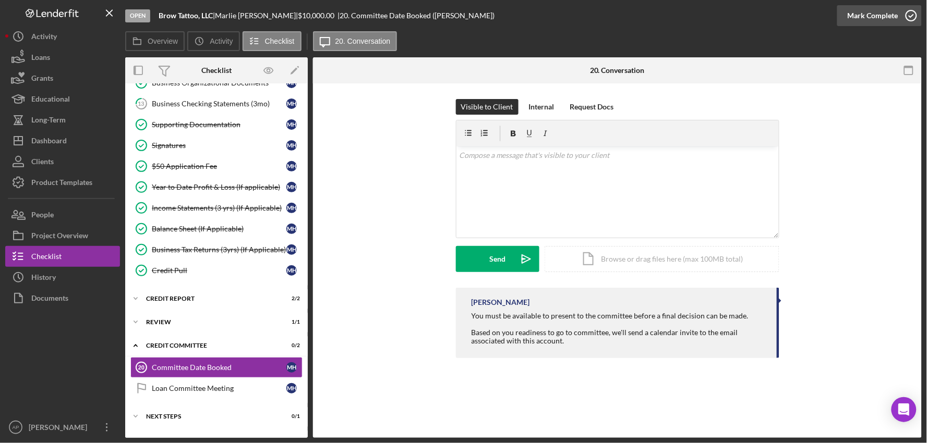
click at [865, 19] on div "Mark Complete" at bounding box center [873, 15] width 51 height 21
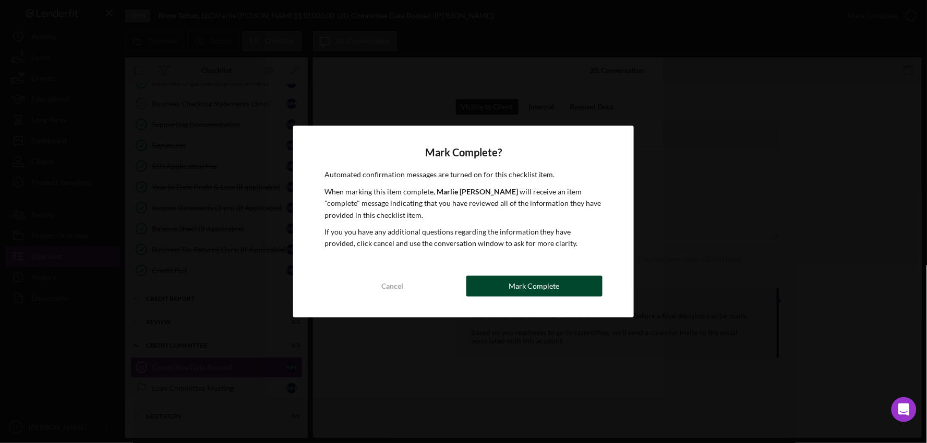
click at [557, 280] on div "Mark Complete" at bounding box center [534, 286] width 51 height 21
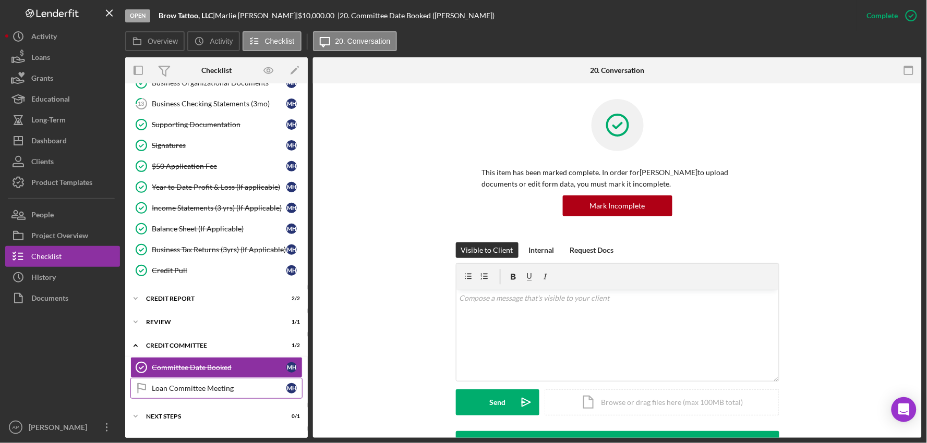
click at [235, 392] on div "Loan Committee Meeting" at bounding box center [219, 388] width 135 height 8
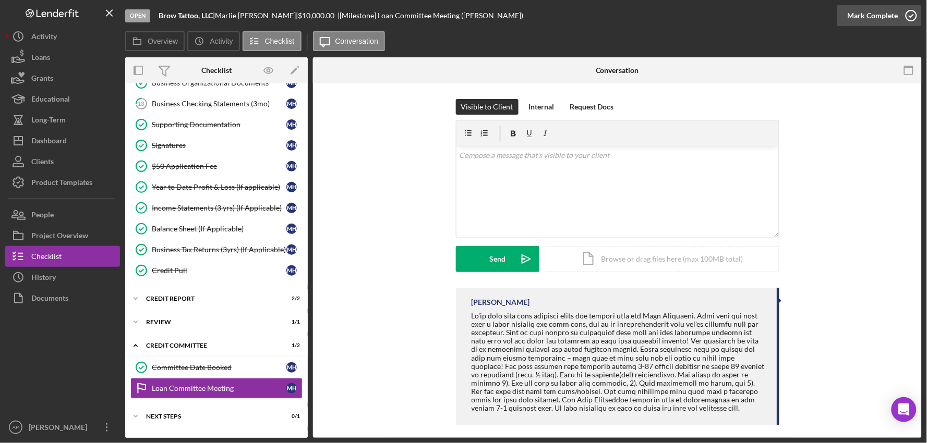
click at [889, 18] on div "Mark Complete" at bounding box center [873, 15] width 51 height 21
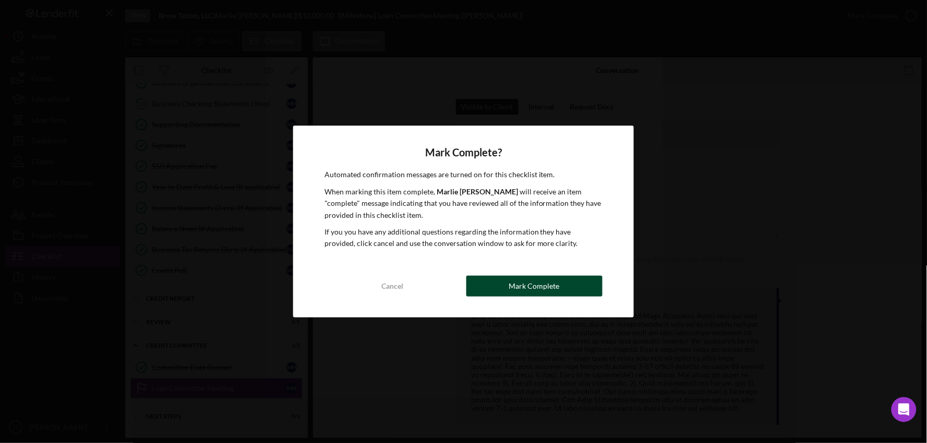
click at [567, 285] on button "Mark Complete" at bounding box center [534, 286] width 137 height 21
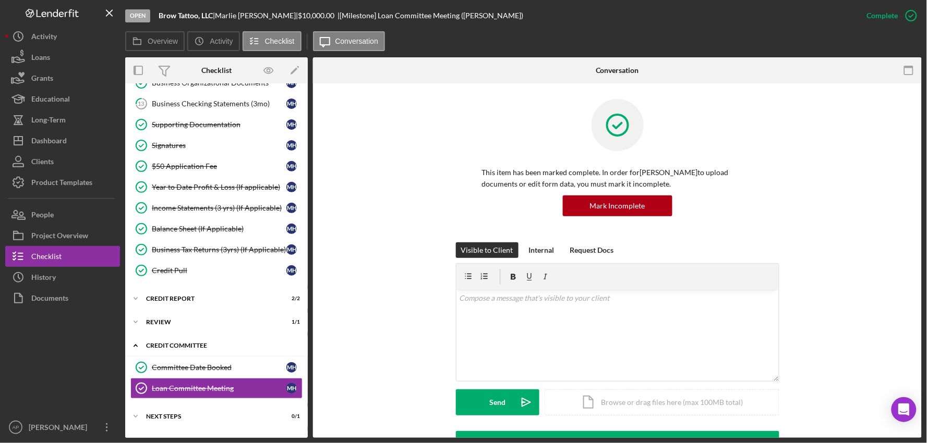
click at [131, 346] on icon "Icon/Expander" at bounding box center [135, 345] width 21 height 21
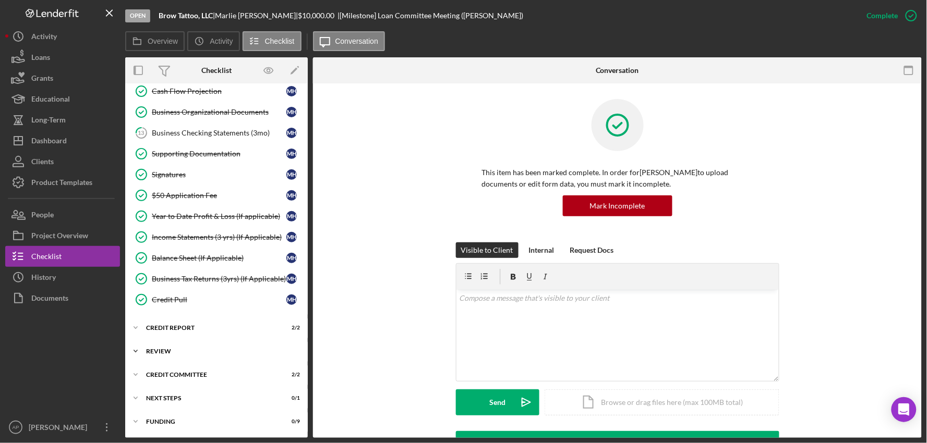
scroll to position [282, 0]
click at [186, 393] on div "Icon/Expander Next Steps 0 / 1" at bounding box center [216, 398] width 183 height 21
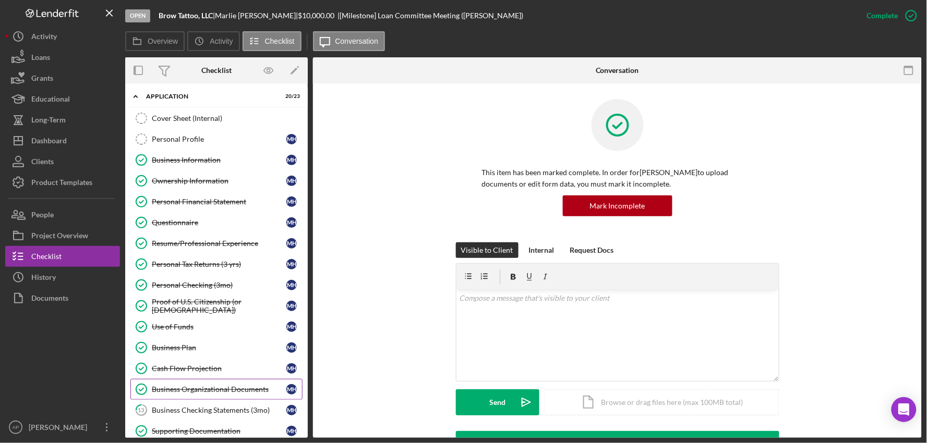
scroll to position [0, 0]
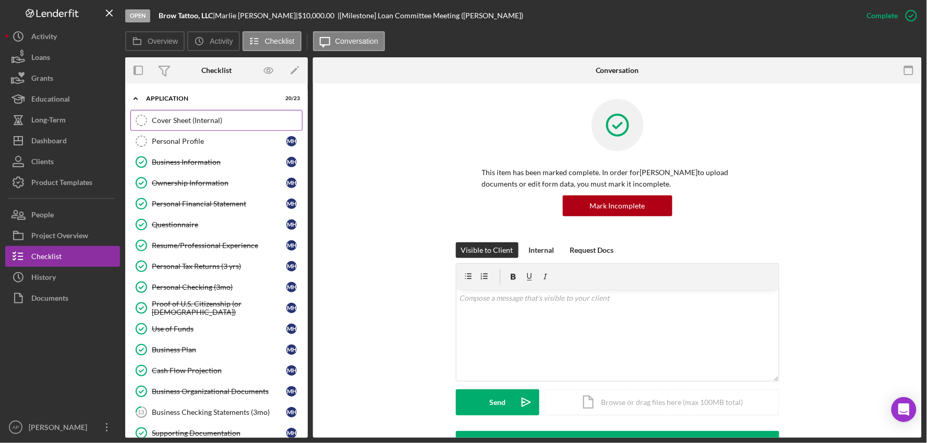
click at [212, 118] on div "Cover Sheet (Internal)" at bounding box center [227, 120] width 150 height 8
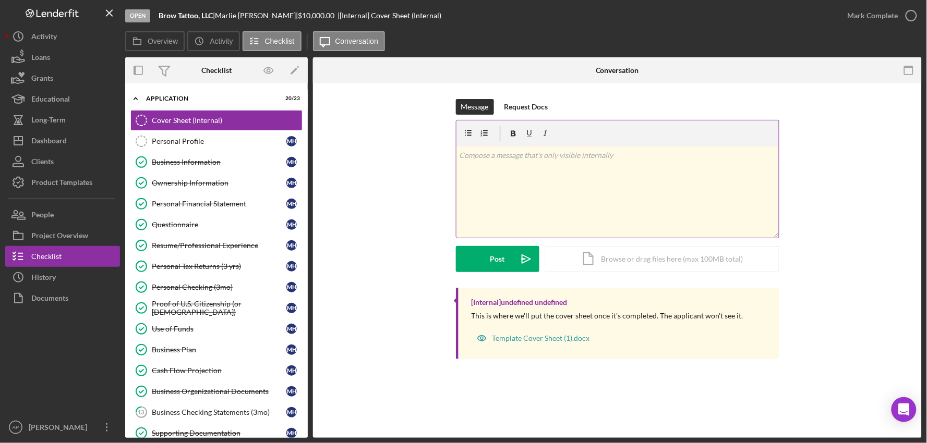
click at [508, 179] on div "v Color teal Color pink Remove color Add row above Add row below Add column bef…" at bounding box center [617, 192] width 322 height 91
click at [490, 159] on p "Approved [DATE] using UCC" at bounding box center [617, 155] width 317 height 11
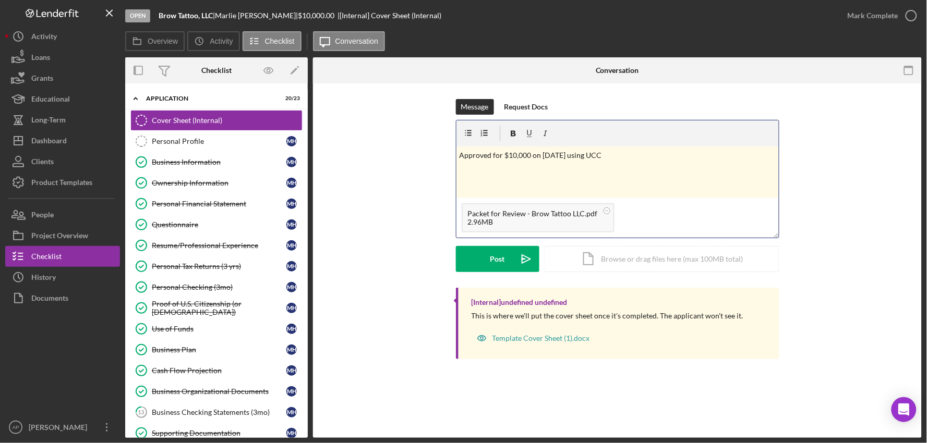
click at [628, 173] on div "v Color teal Color pink Remove color Add row above Add row below Add column bef…" at bounding box center [617, 173] width 322 height 52
click at [548, 173] on p "Packet password:" at bounding box center [617, 169] width 317 height 11
click at [471, 256] on button "Post Icon/icon-invite-send" at bounding box center [497, 259] width 83 height 26
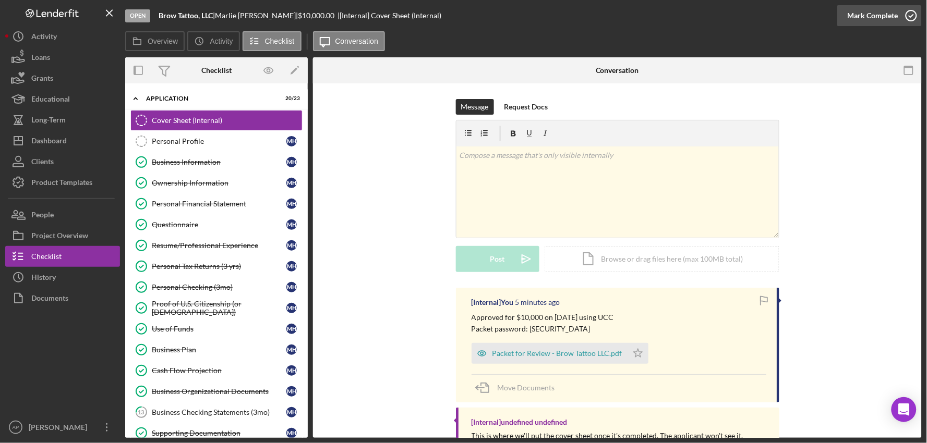
click at [859, 19] on div "Mark Complete" at bounding box center [873, 15] width 51 height 21
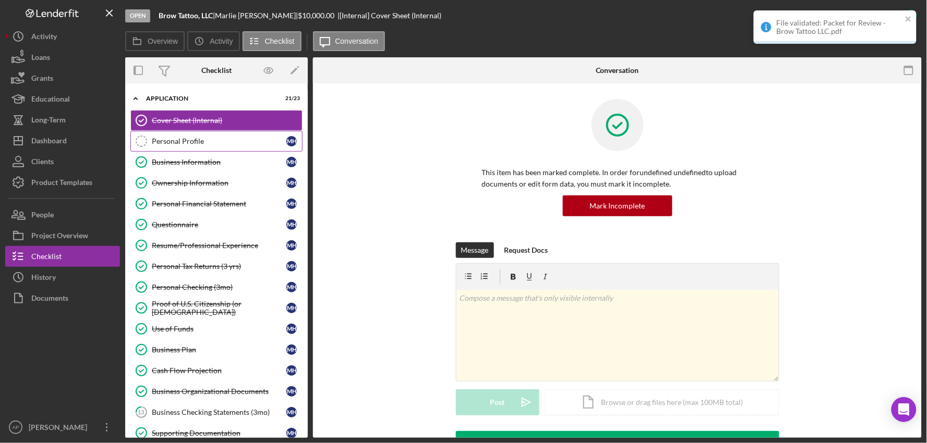
click at [245, 134] on link "Personal Profile Personal Profile M H" at bounding box center [216, 141] width 172 height 21
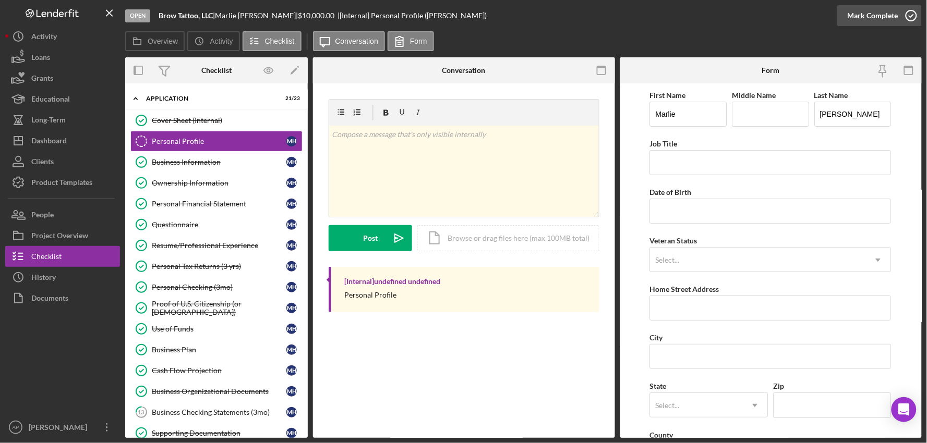
click at [905, 19] on icon "button" at bounding box center [911, 16] width 26 height 26
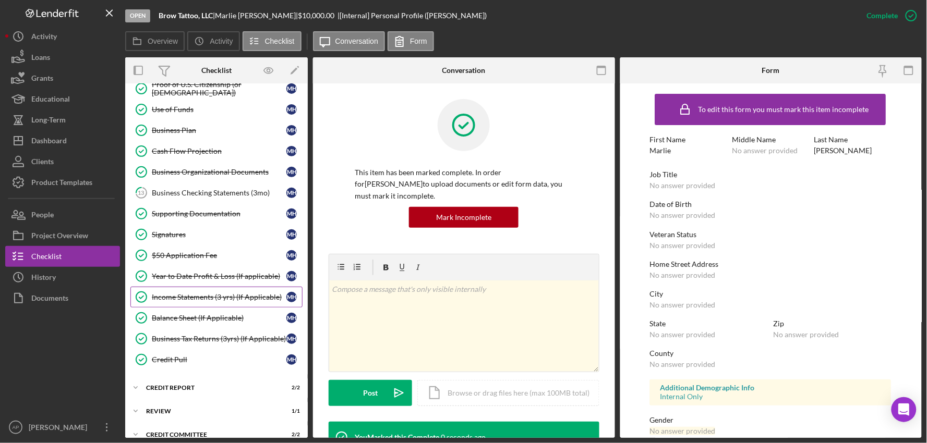
scroll to position [309, 0]
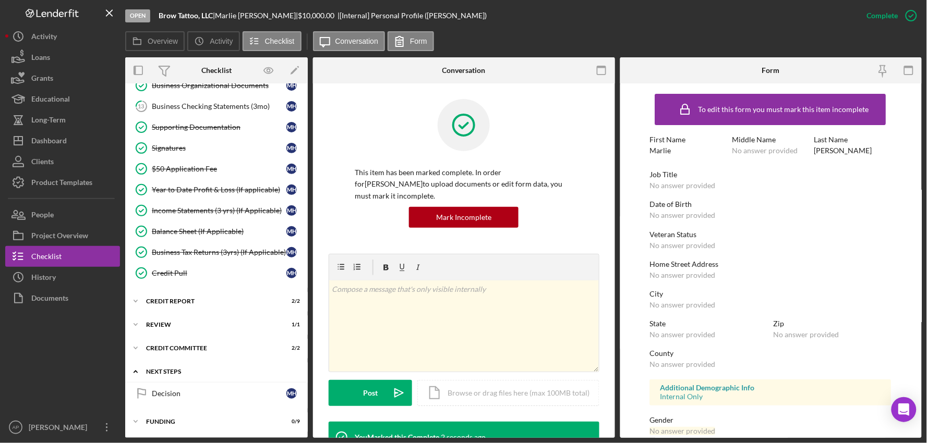
click at [160, 376] on div "Icon/Expander Next Steps 0 / 1" at bounding box center [216, 372] width 183 height 21
